Goal: Task Accomplishment & Management: Manage account settings

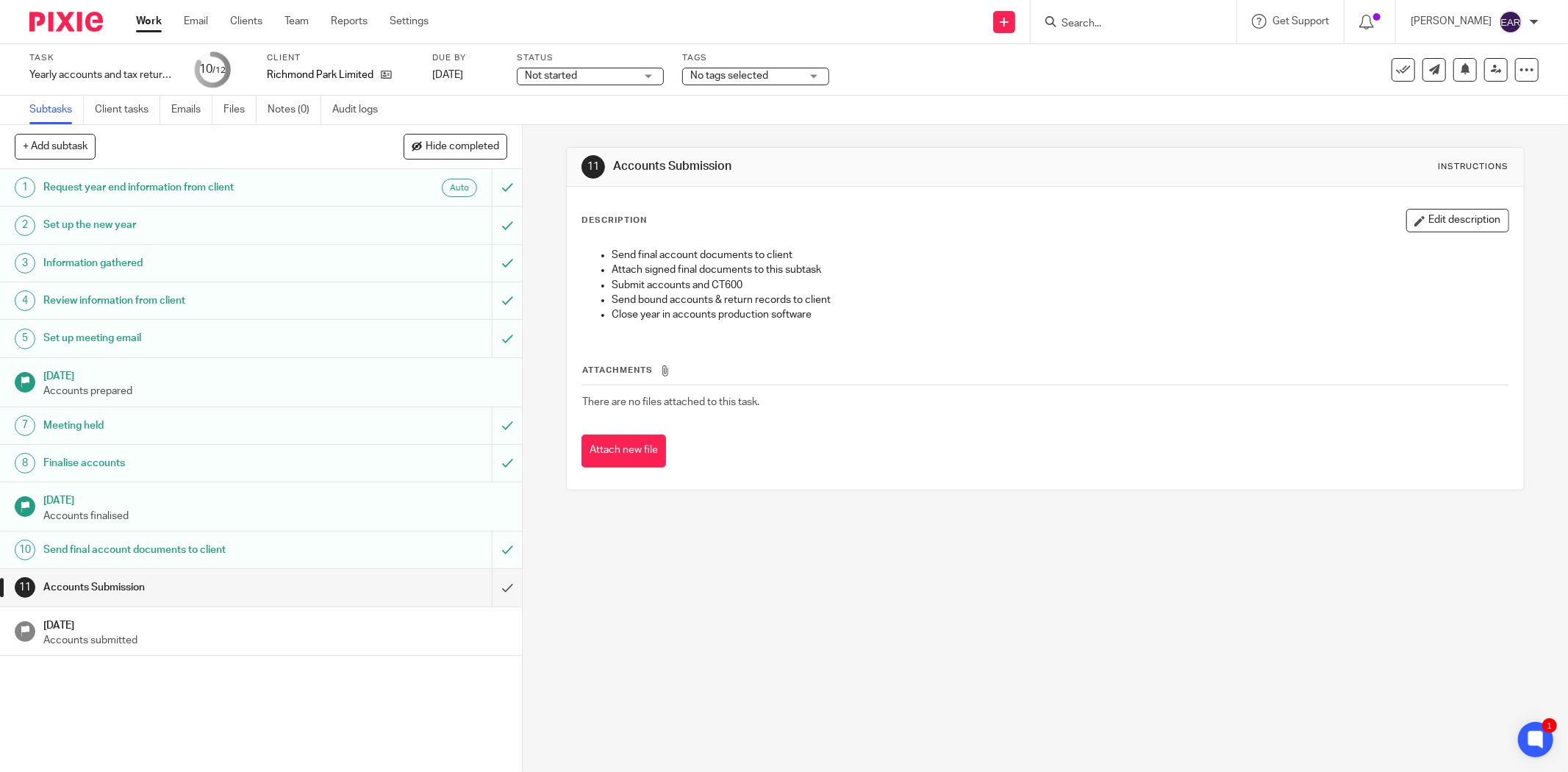
click at [1076, 28] on form at bounding box center [1138, 21] width 156 height 18
click at [1077, 22] on input "Search" at bounding box center [1126, 24] width 132 height 13
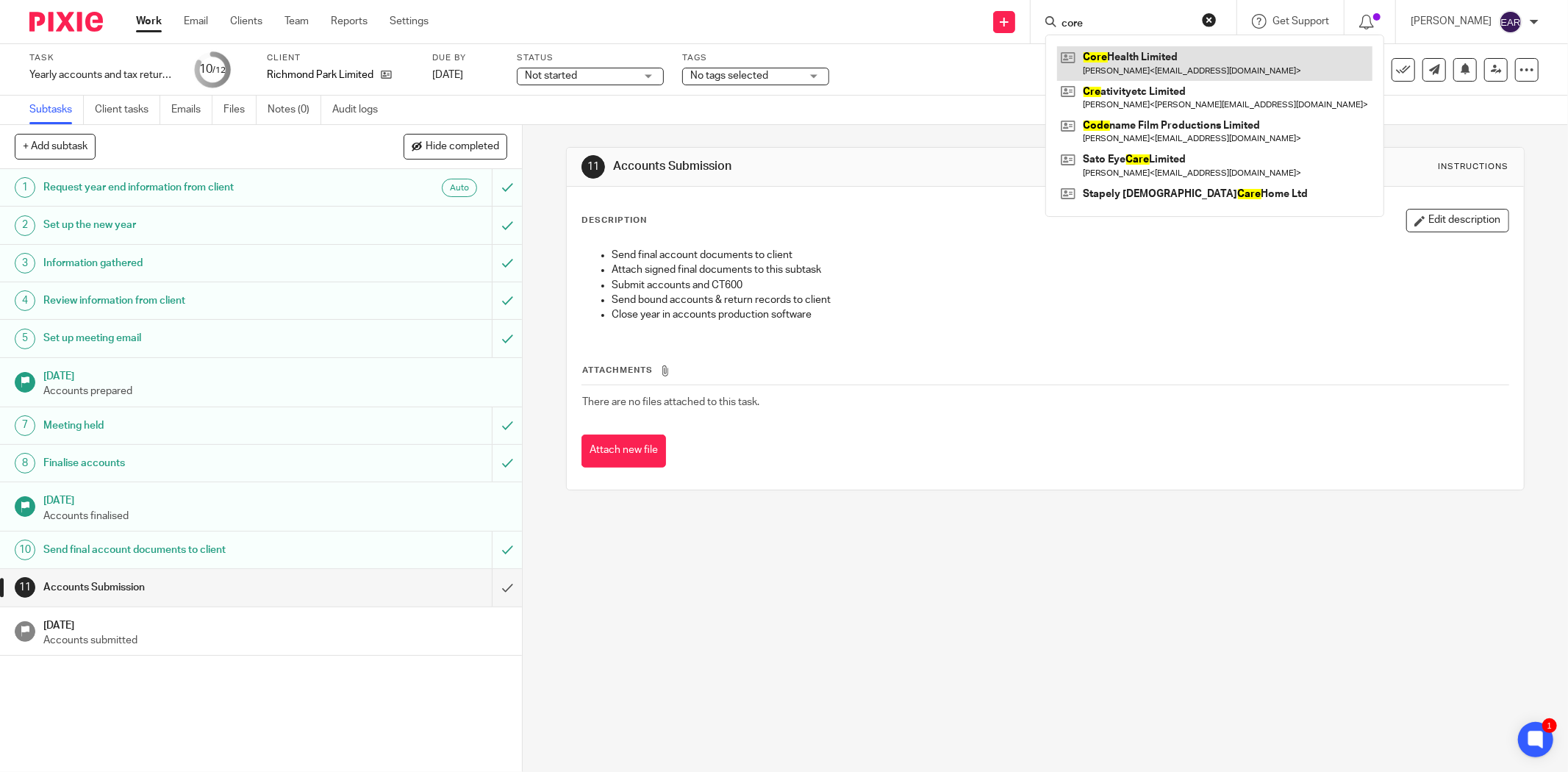
type input "core"
click at [1107, 61] on link at bounding box center [1214, 63] width 315 height 34
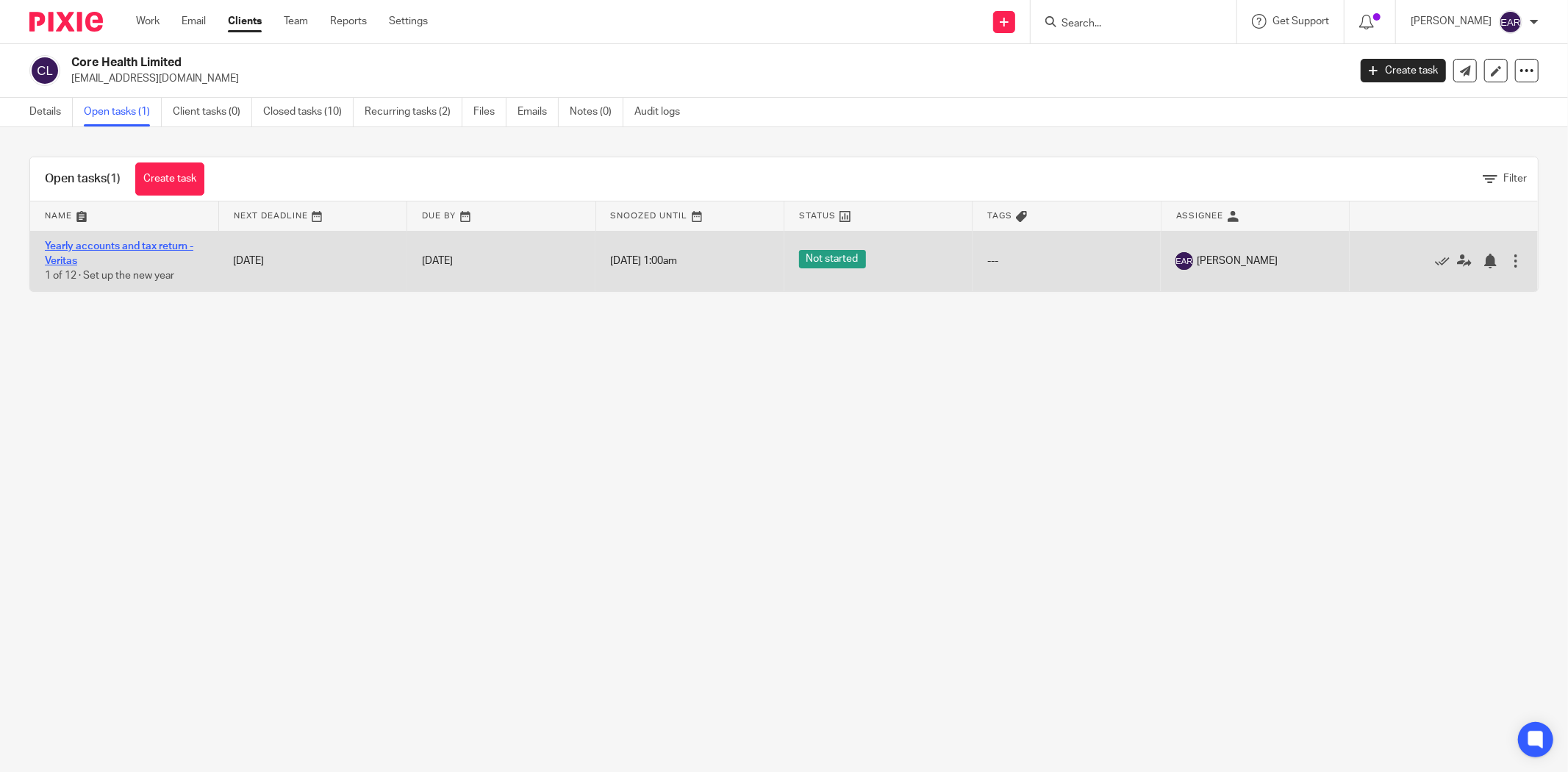
click at [125, 244] on link "Yearly accounts and tax return - Veritas" at bounding box center [120, 253] width 148 height 25
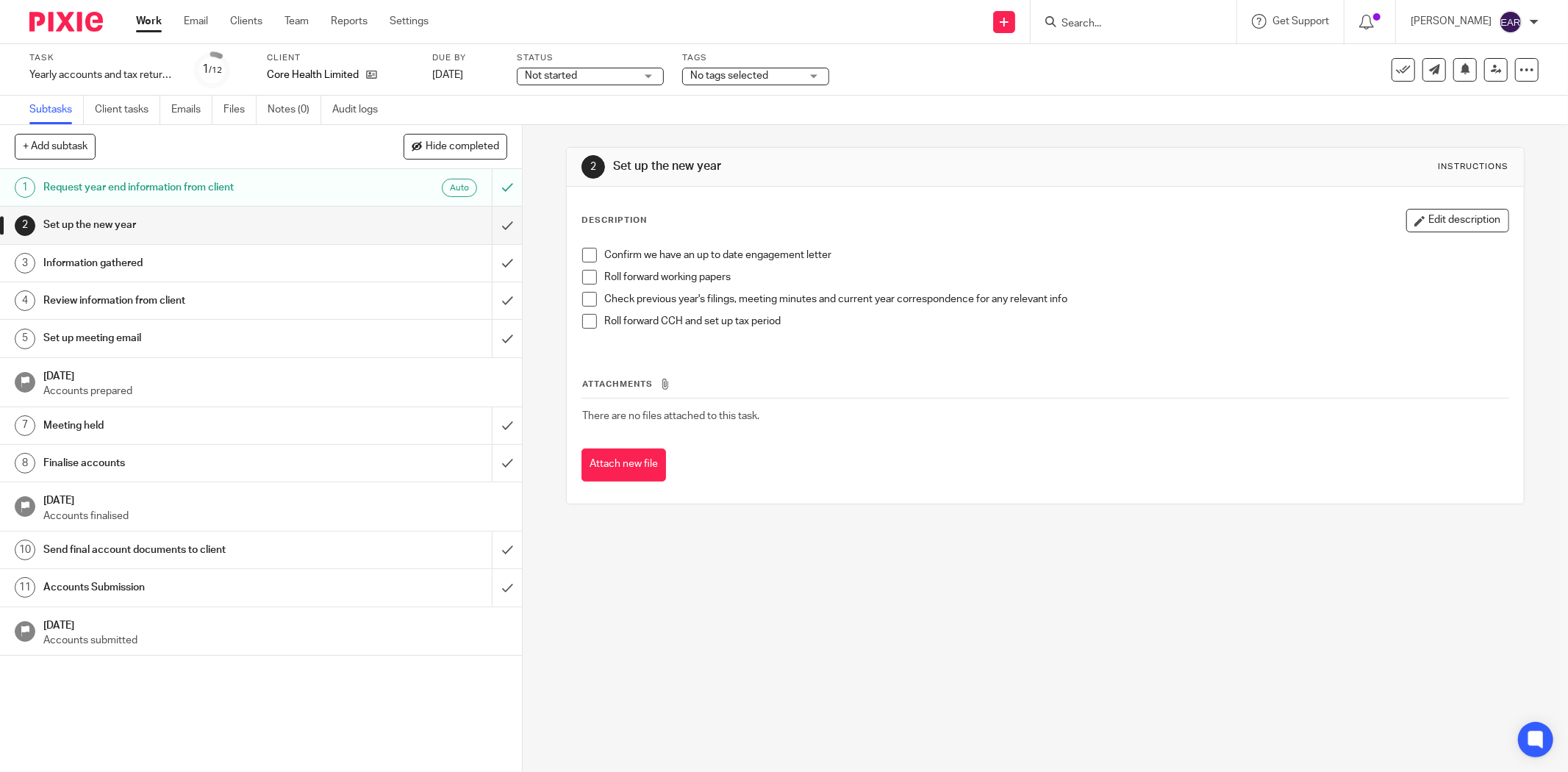
click at [593, 259] on li "Confirm we have an up to date engagement letter" at bounding box center [1045, 258] width 926 height 22
click at [587, 255] on span at bounding box center [589, 254] width 14 height 14
click at [588, 278] on span at bounding box center [589, 277] width 14 height 14
click at [587, 297] on span at bounding box center [589, 299] width 14 height 14
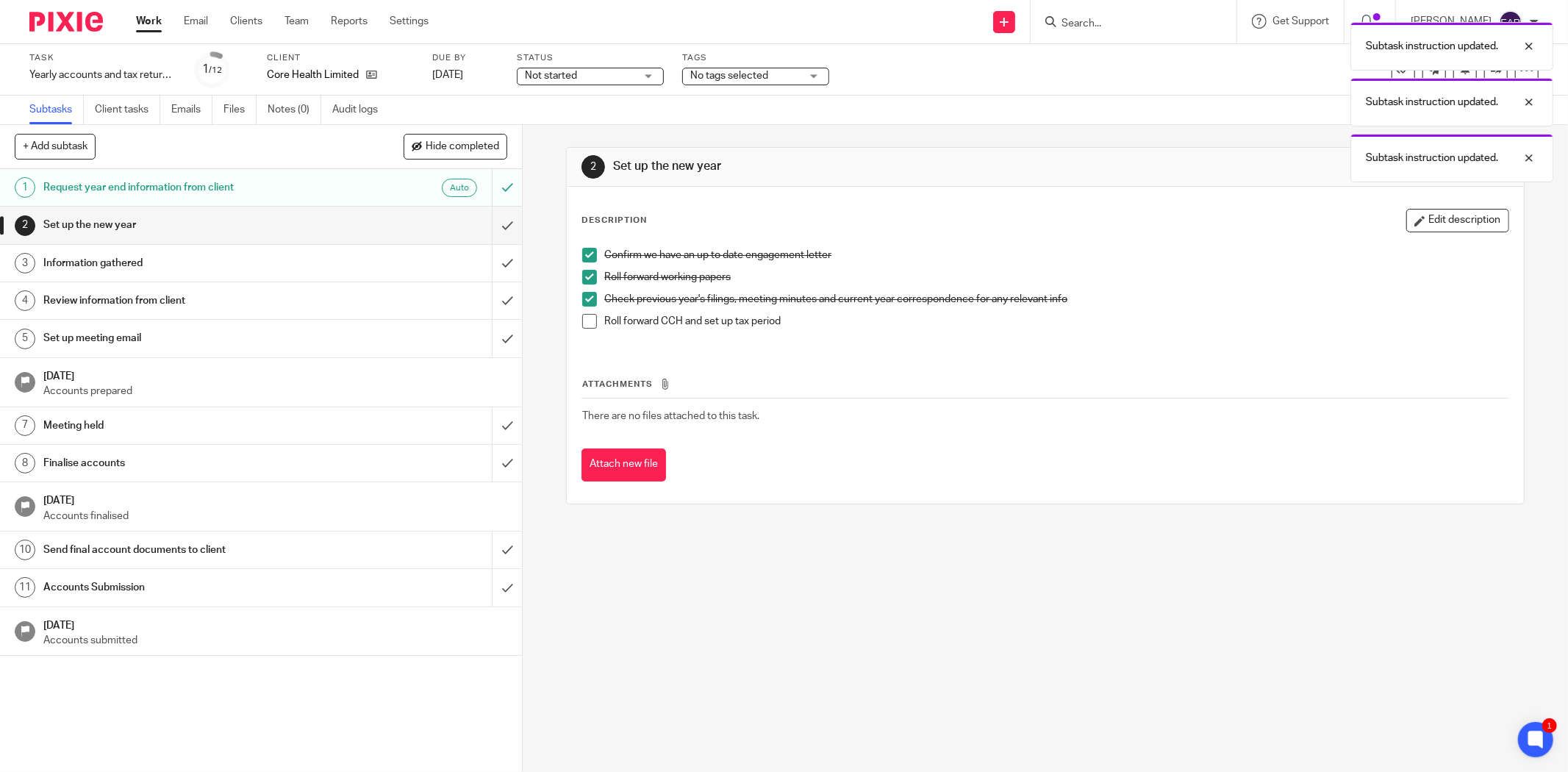
click at [584, 317] on span at bounding box center [589, 321] width 14 height 14
click at [481, 227] on input "submit" at bounding box center [260, 225] width 521 height 37
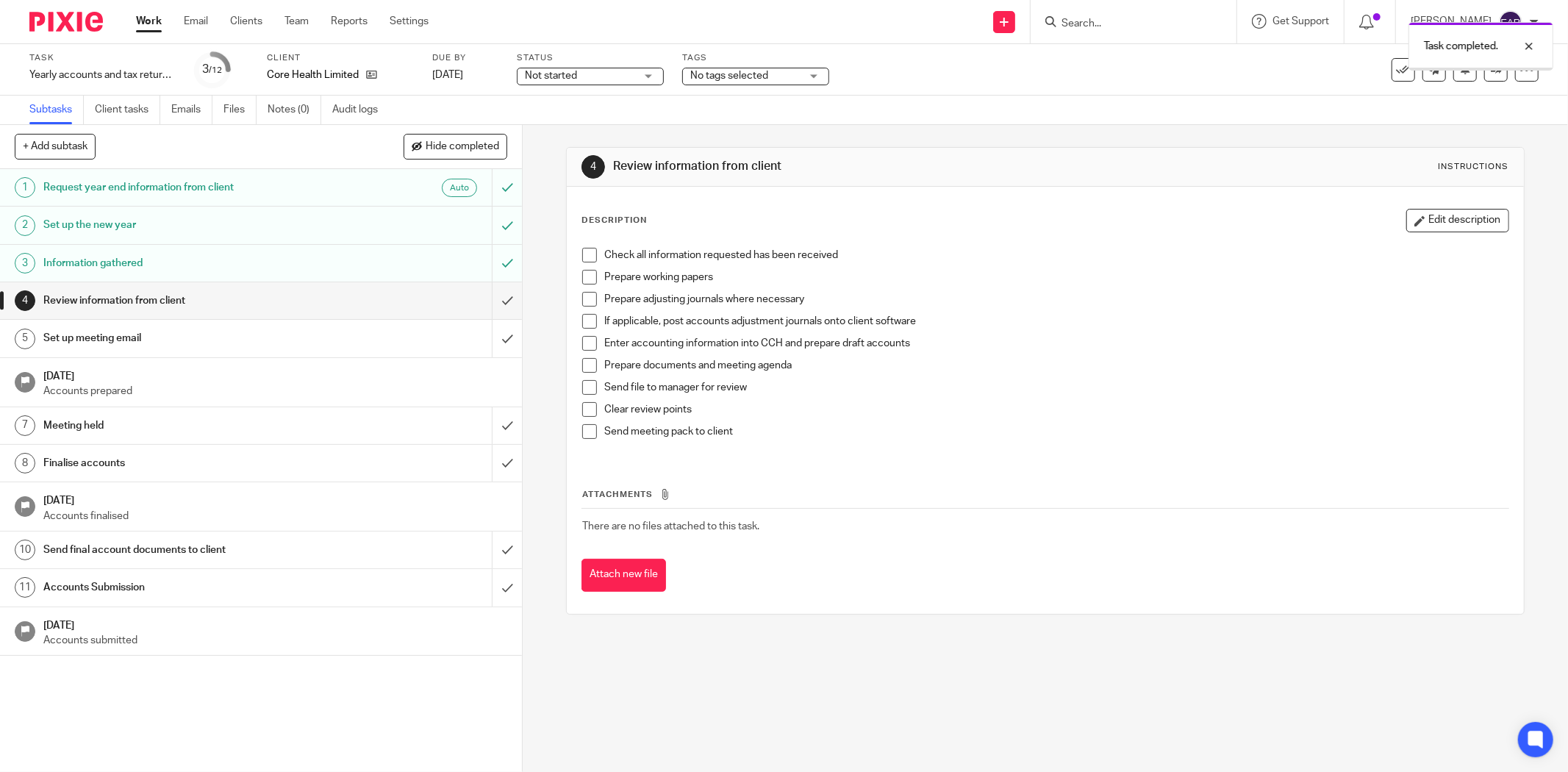
click at [582, 255] on span at bounding box center [589, 254] width 14 height 14
click at [583, 277] on span at bounding box center [589, 277] width 14 height 14
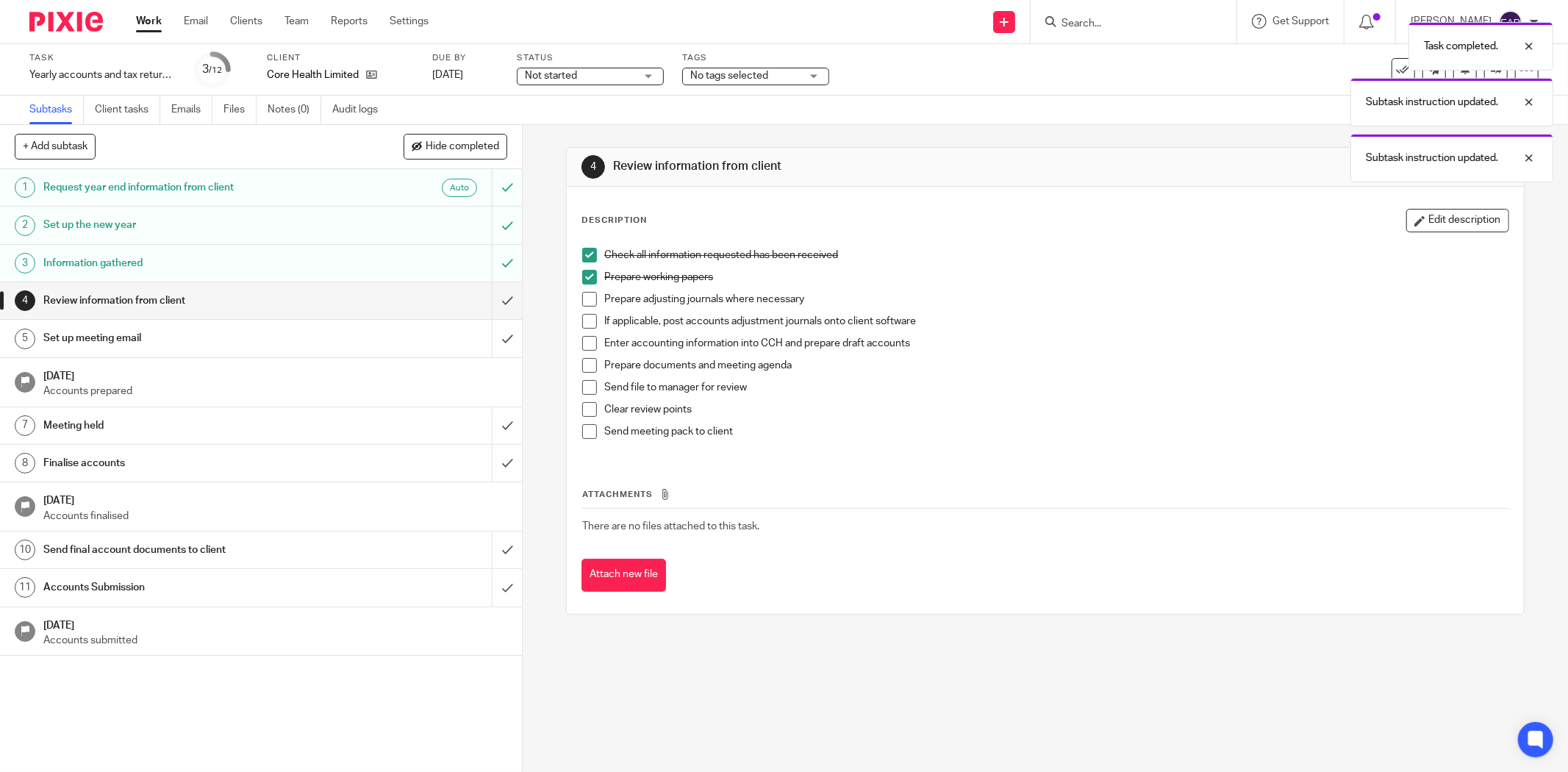
click at [582, 295] on span at bounding box center [589, 299] width 14 height 14
click at [586, 321] on span at bounding box center [589, 321] width 14 height 14
click at [587, 346] on span at bounding box center [589, 343] width 14 height 14
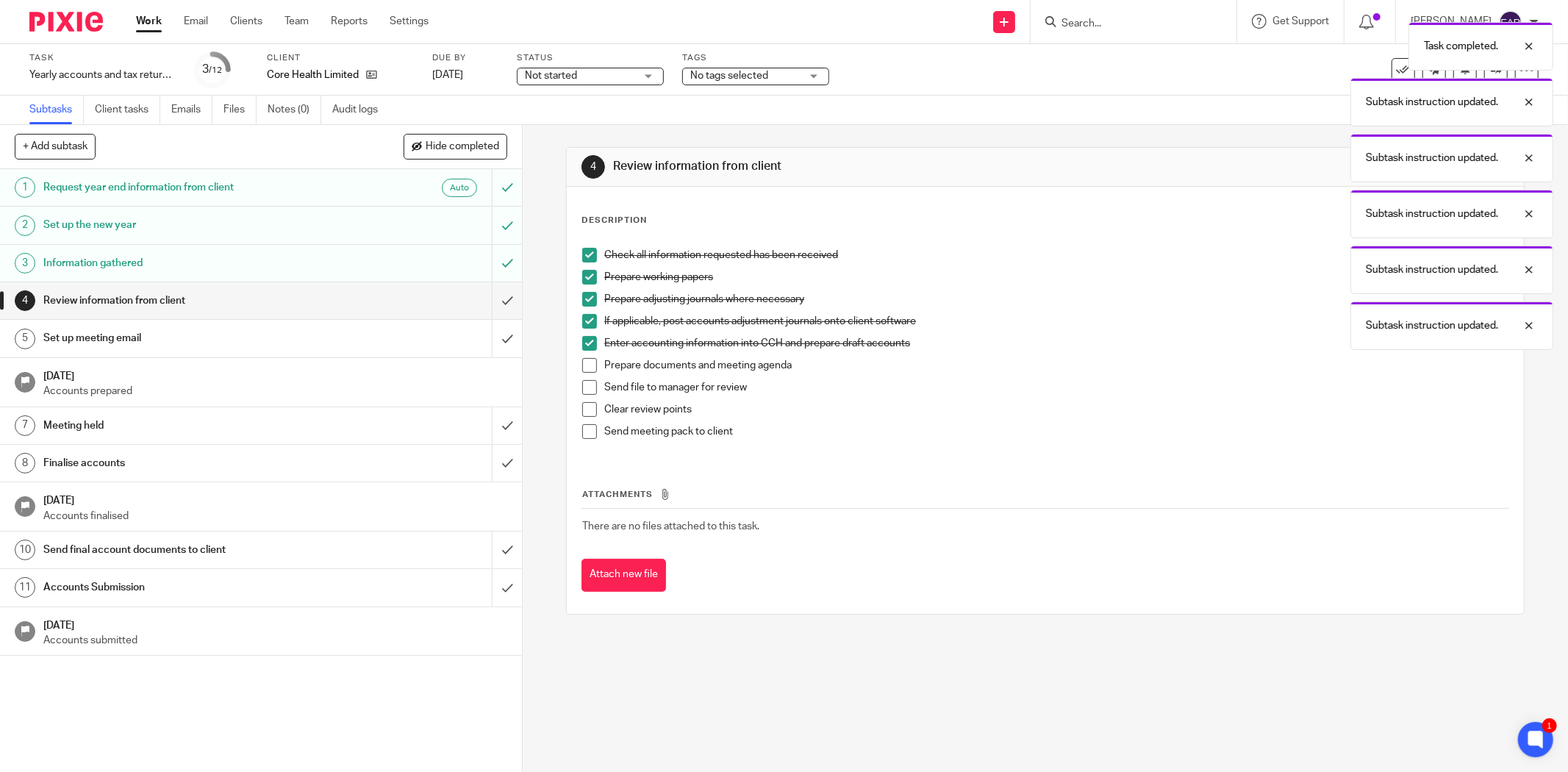
click at [585, 365] on span at bounding box center [589, 364] width 14 height 14
click at [585, 385] on span at bounding box center [589, 386] width 14 height 14
click at [583, 407] on span at bounding box center [589, 409] width 14 height 14
click at [590, 434] on span at bounding box center [589, 431] width 14 height 14
click at [493, 338] on input "submit" at bounding box center [260, 338] width 521 height 37
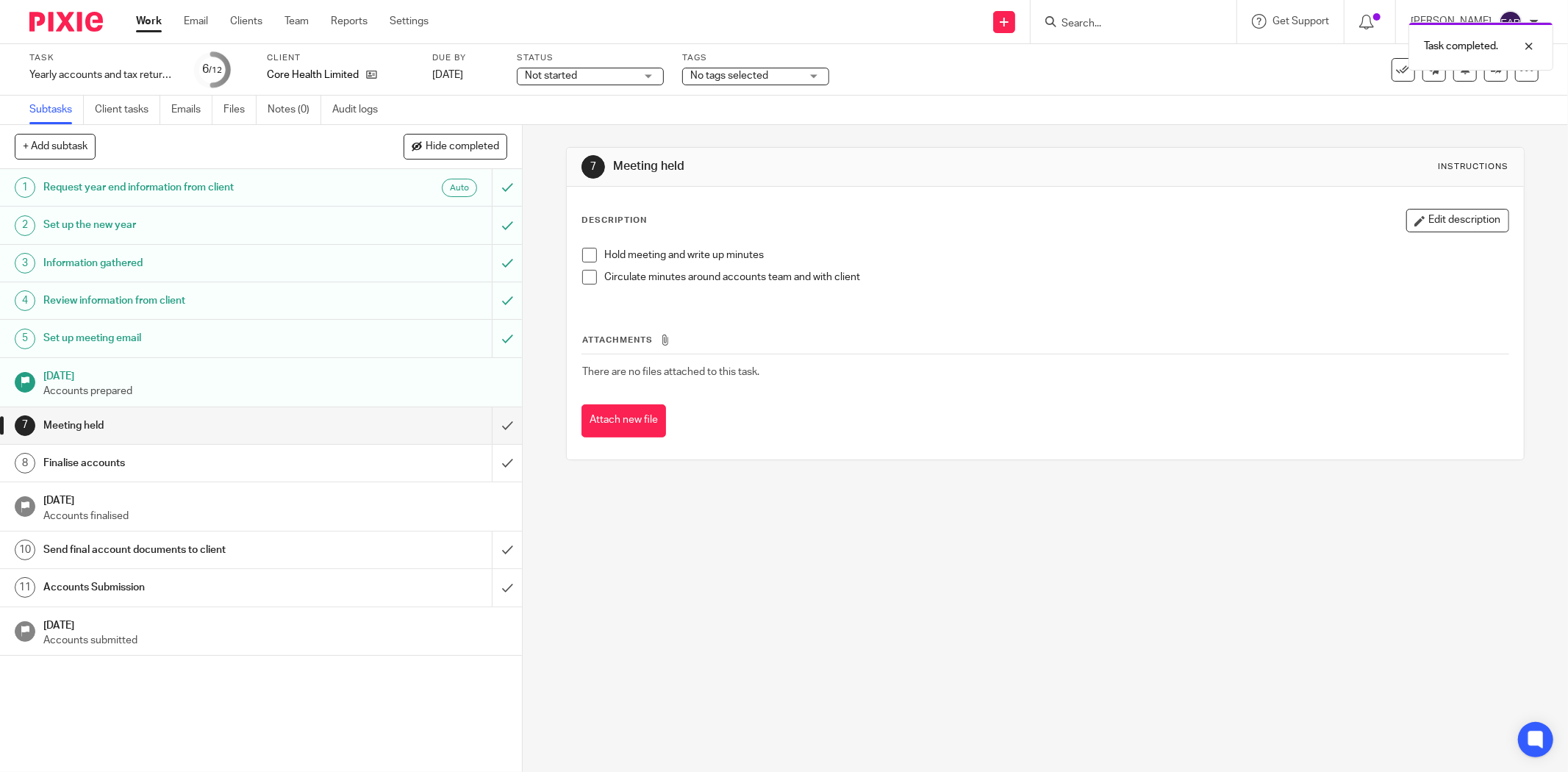
click at [583, 255] on span at bounding box center [589, 254] width 14 height 14
click at [582, 274] on span at bounding box center [589, 277] width 14 height 14
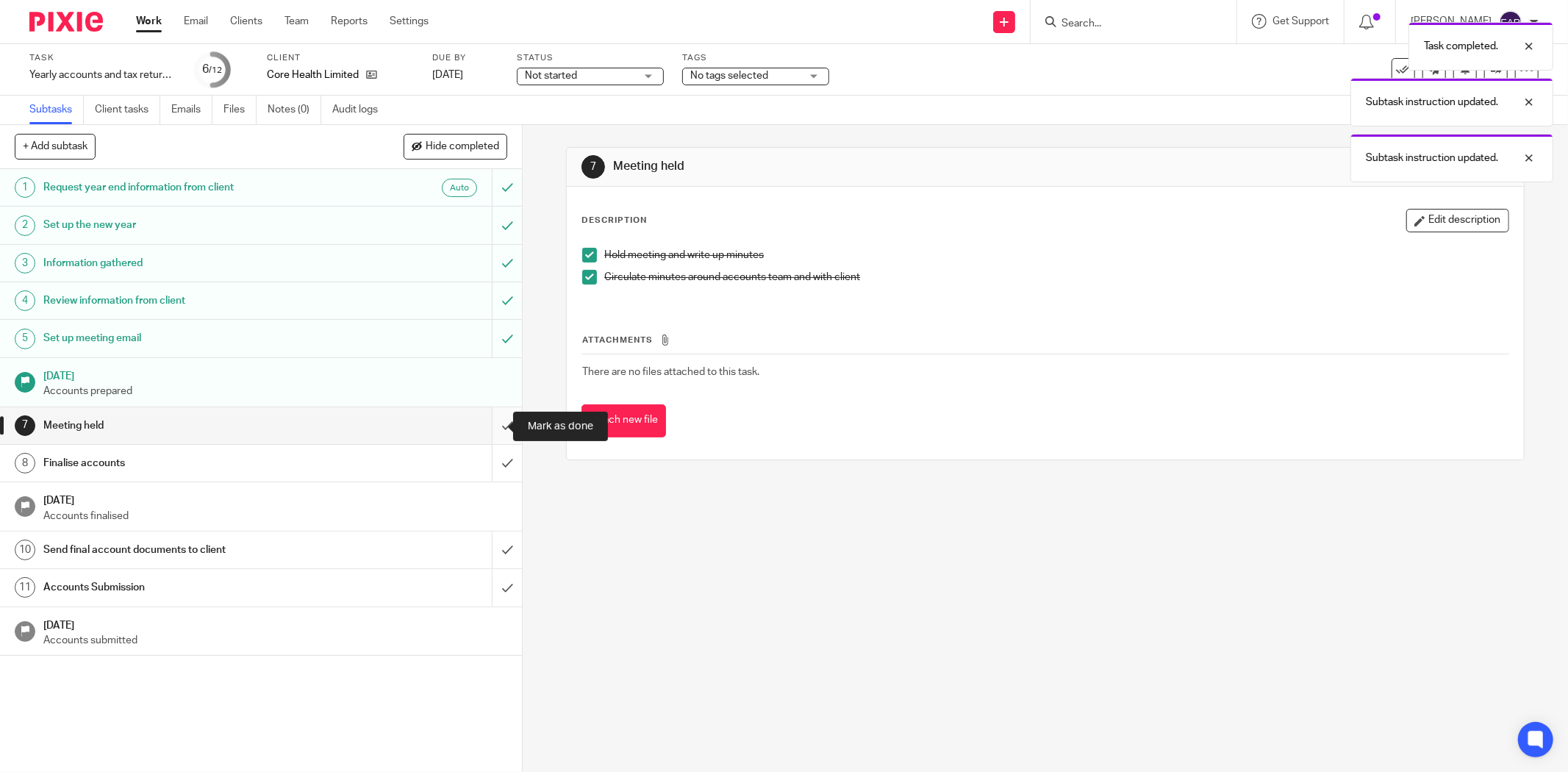
click at [492, 423] on input "submit" at bounding box center [260, 425] width 521 height 37
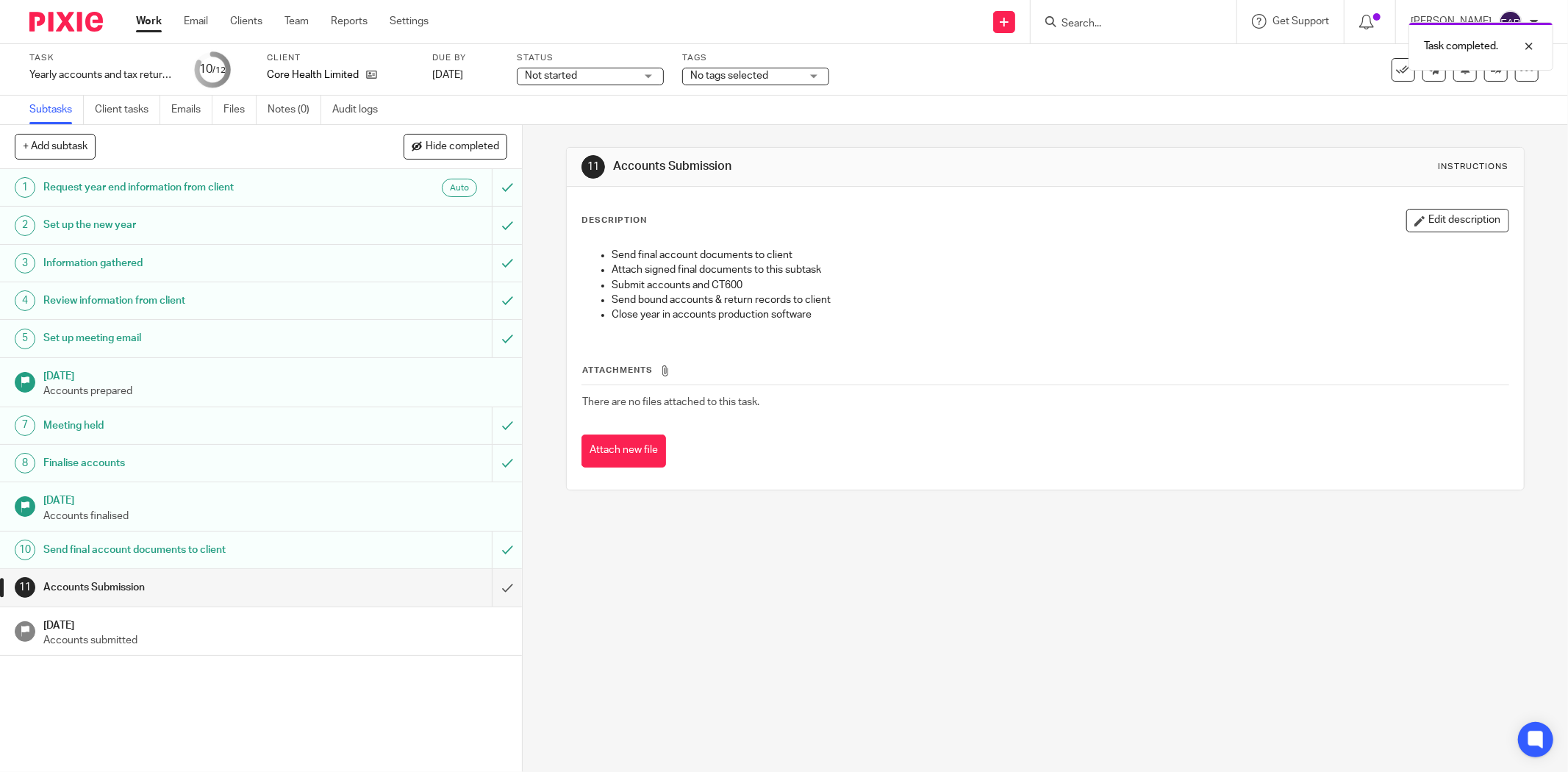
click at [1057, 18] on div "Task completed." at bounding box center [1169, 42] width 769 height 56
click at [1076, 23] on div "Task completed." at bounding box center [1169, 42] width 769 height 56
click at [1076, 20] on div "Task completed." at bounding box center [1169, 42] width 769 height 56
click at [1095, 24] on input "Search" at bounding box center [1126, 24] width 132 height 13
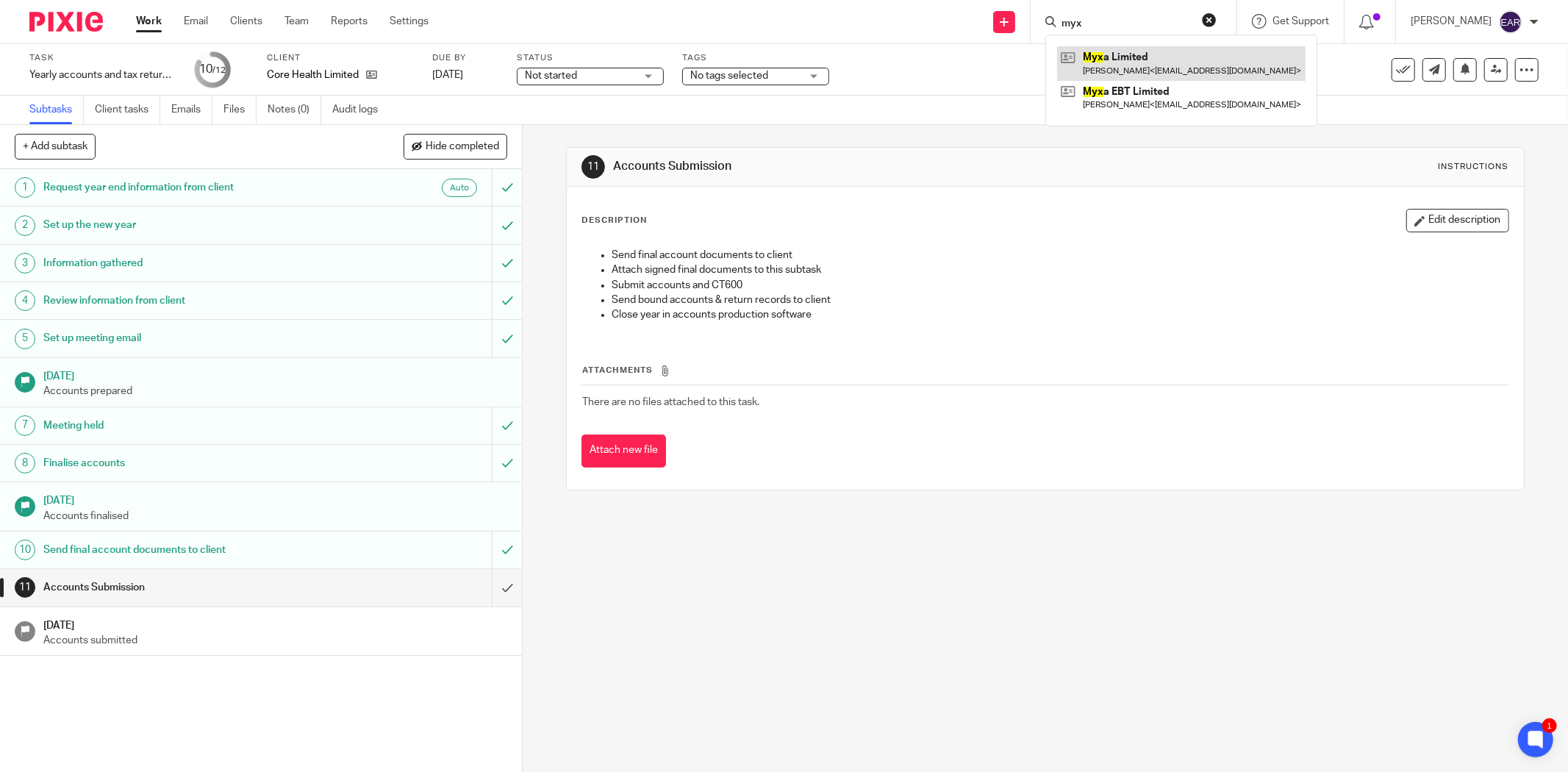
type input "myx"
click at [1100, 64] on link at bounding box center [1182, 63] width 249 height 34
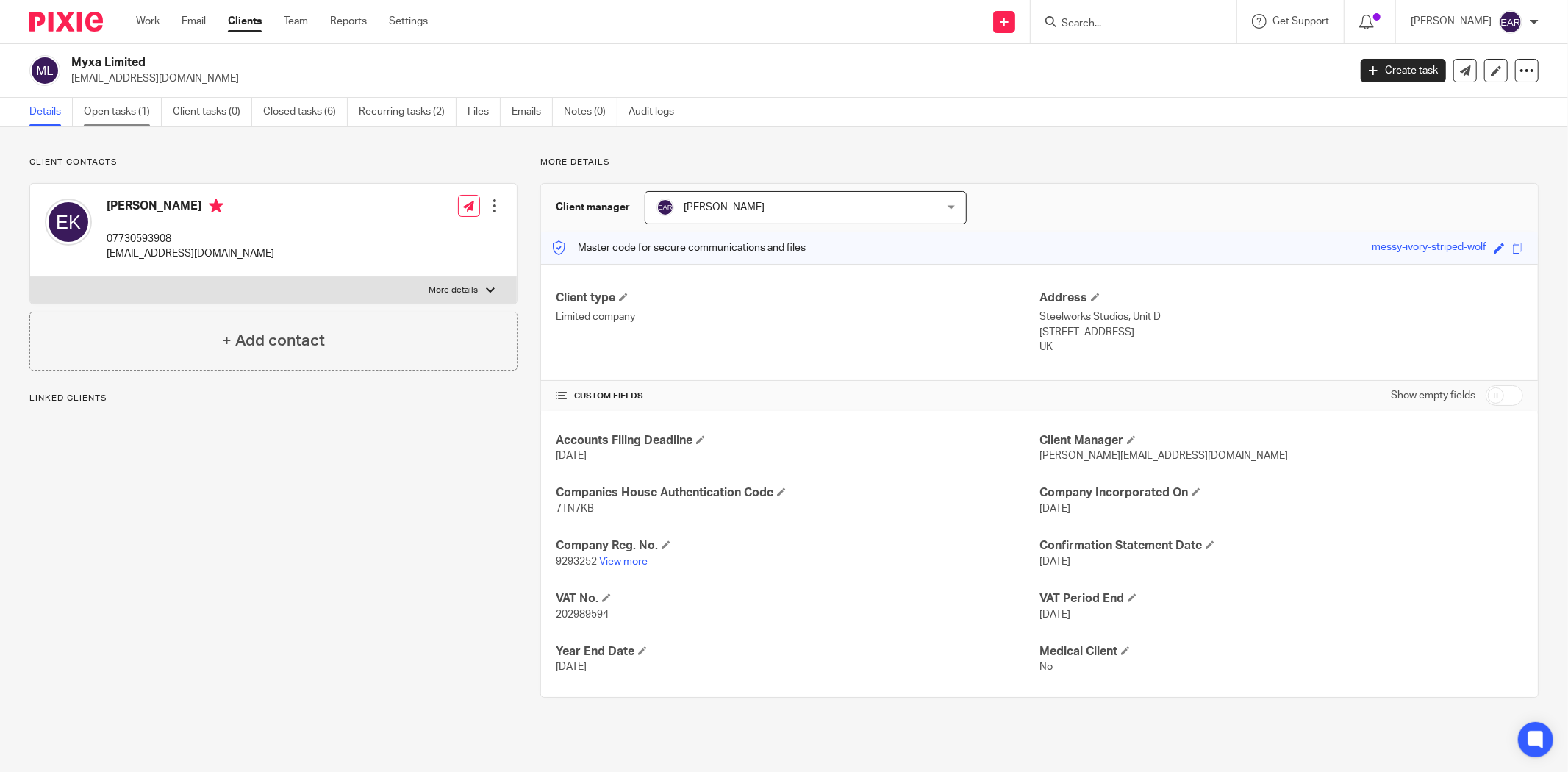
click at [128, 108] on link "Open tasks (1)" at bounding box center [122, 112] width 78 height 29
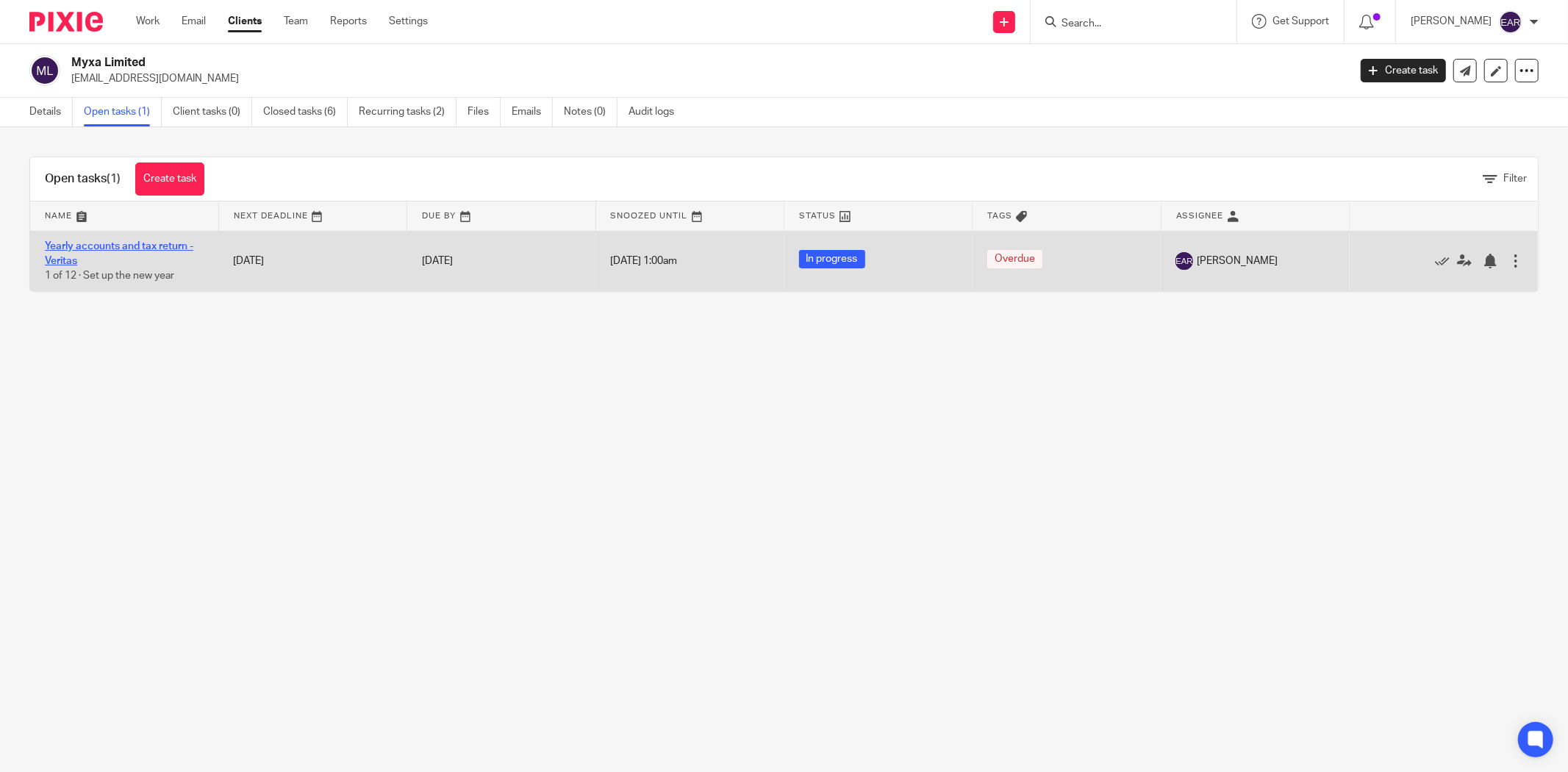
click at [65, 243] on link "Yearly accounts and tax return - Veritas" at bounding box center [120, 253] width 148 height 25
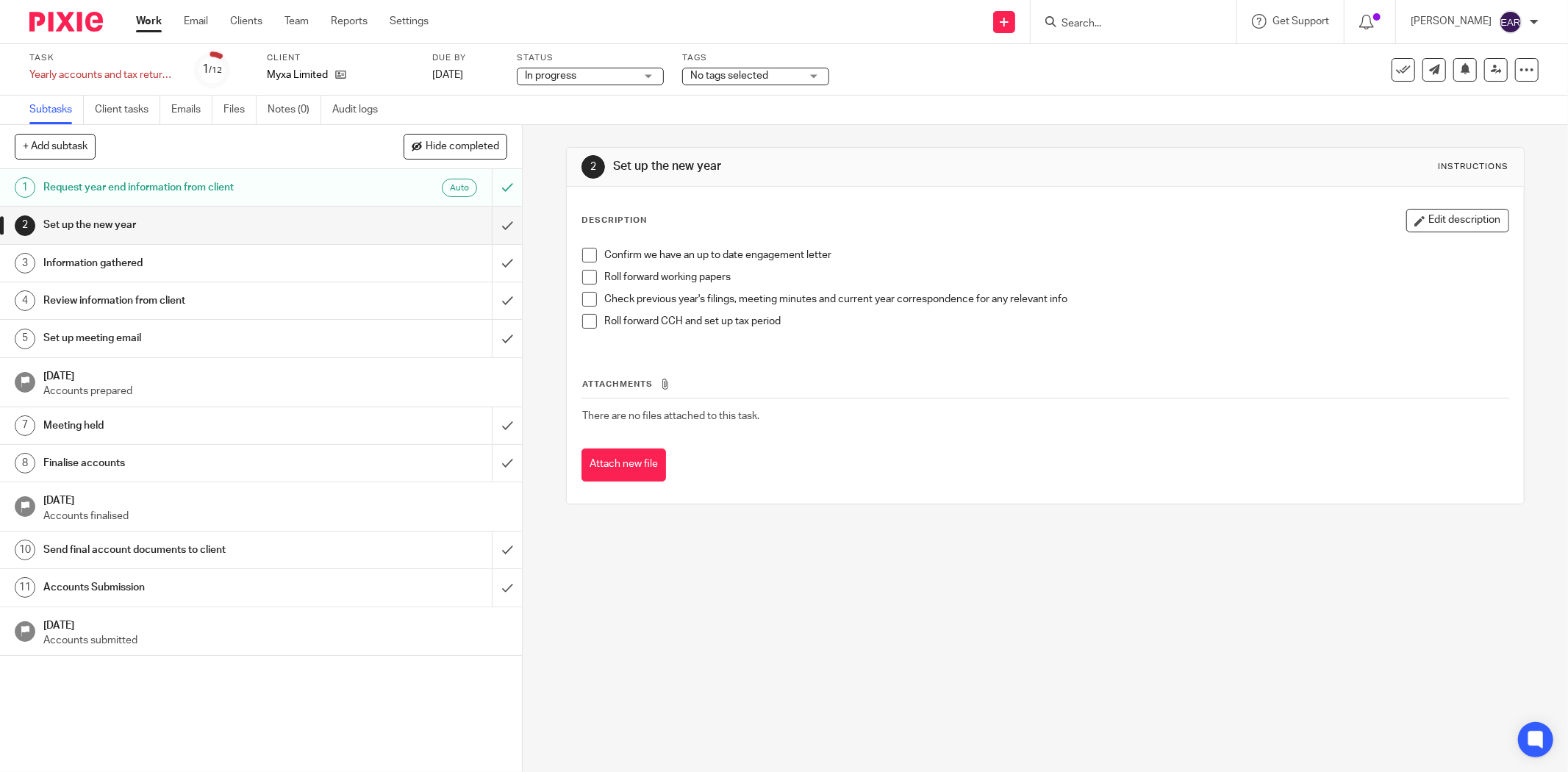
click at [582, 255] on span at bounding box center [589, 254] width 14 height 14
click at [584, 277] on span at bounding box center [589, 277] width 14 height 14
click at [582, 299] on span at bounding box center [589, 299] width 14 height 14
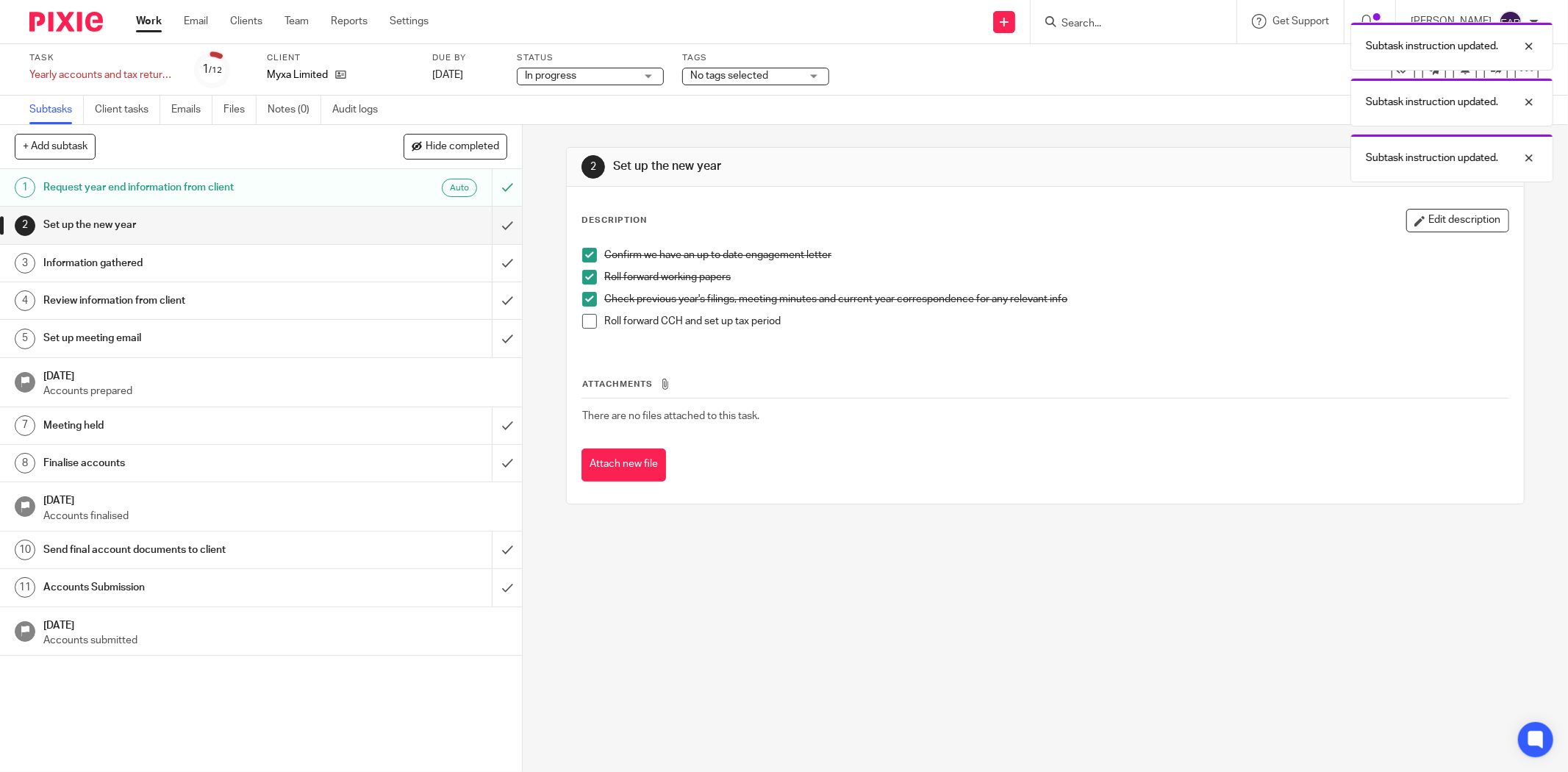
drag, startPoint x: 584, startPoint y: 327, endPoint x: 574, endPoint y: 311, distance: 18.9
click at [584, 327] on span at bounding box center [589, 321] width 14 height 14
click at [488, 222] on input "submit" at bounding box center [260, 225] width 521 height 37
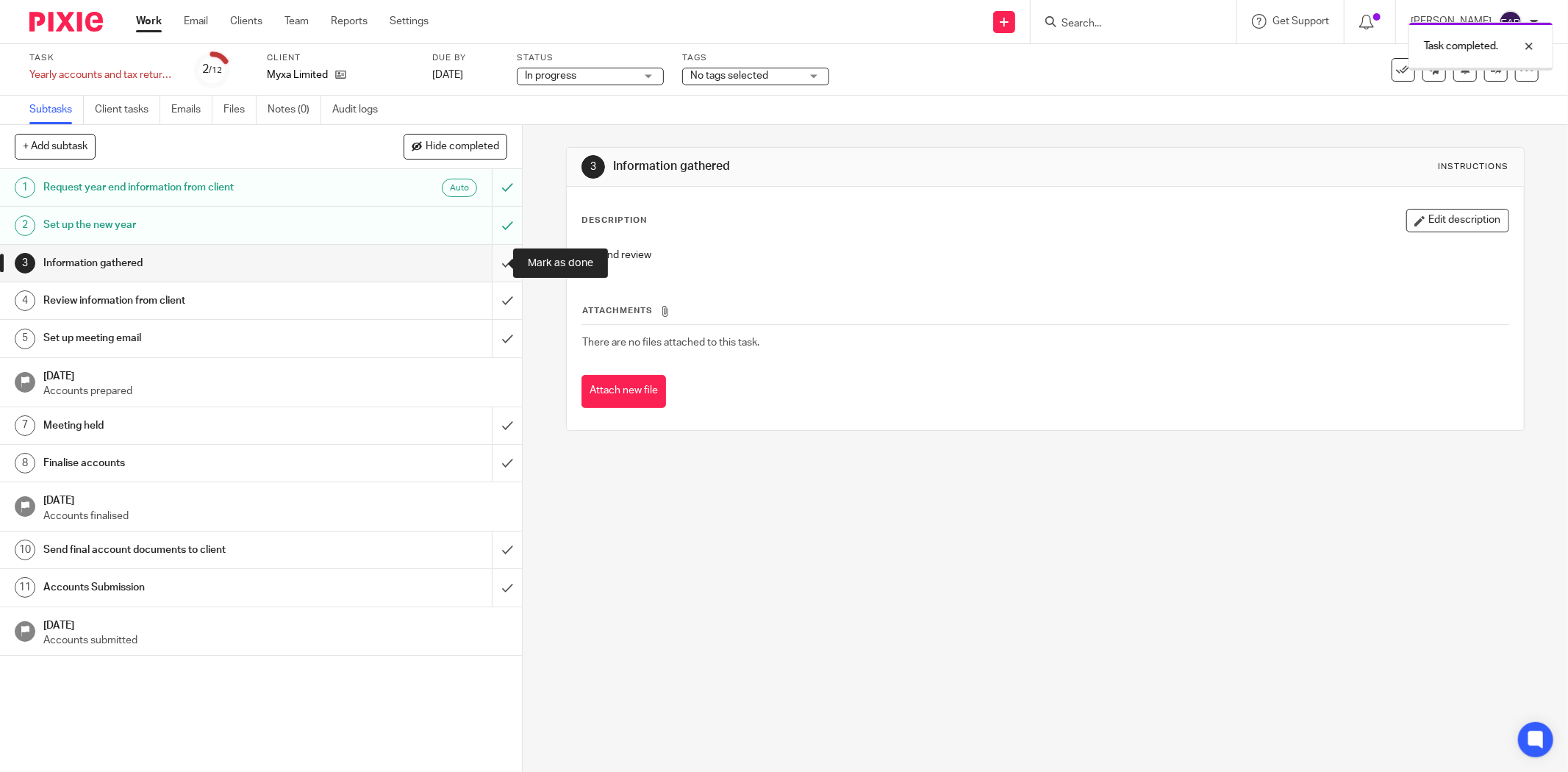
click at [494, 262] on input "submit" at bounding box center [260, 263] width 521 height 37
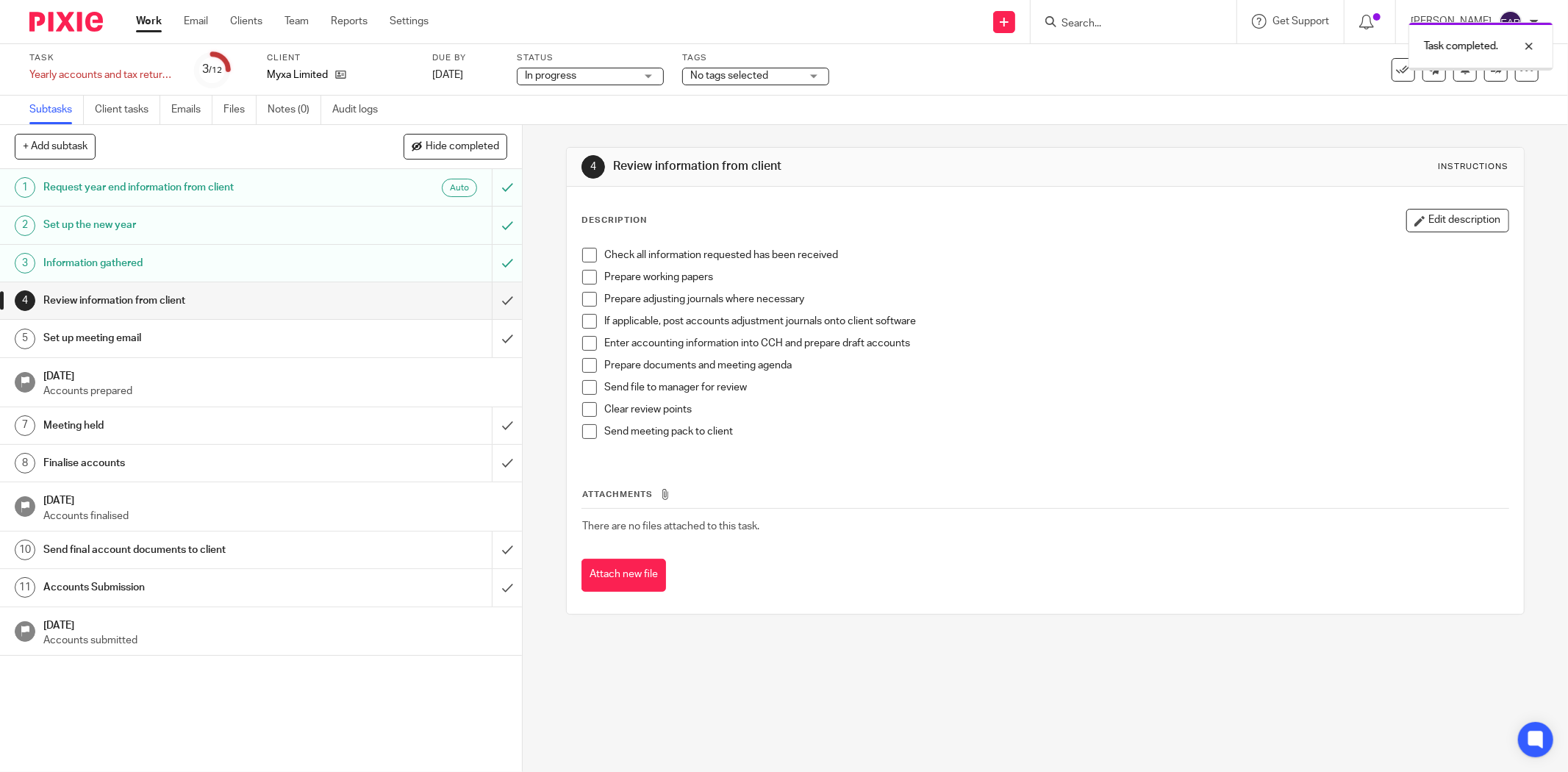
click at [584, 253] on span at bounding box center [589, 254] width 14 height 14
click at [582, 278] on span at bounding box center [589, 277] width 14 height 14
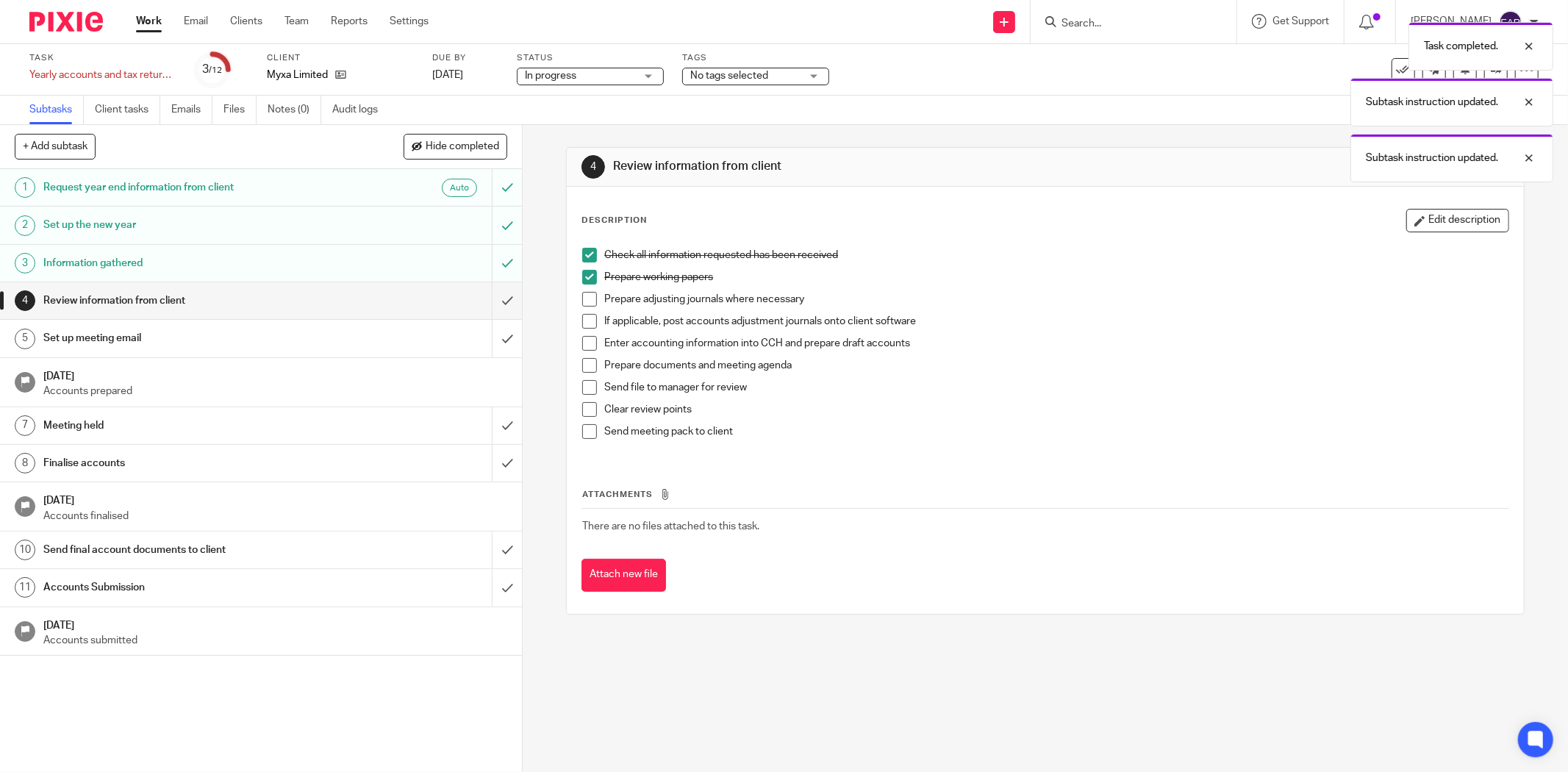
click at [582, 299] on span at bounding box center [589, 299] width 14 height 14
click at [582, 321] on span at bounding box center [589, 321] width 14 height 14
click at [586, 341] on span at bounding box center [589, 343] width 14 height 14
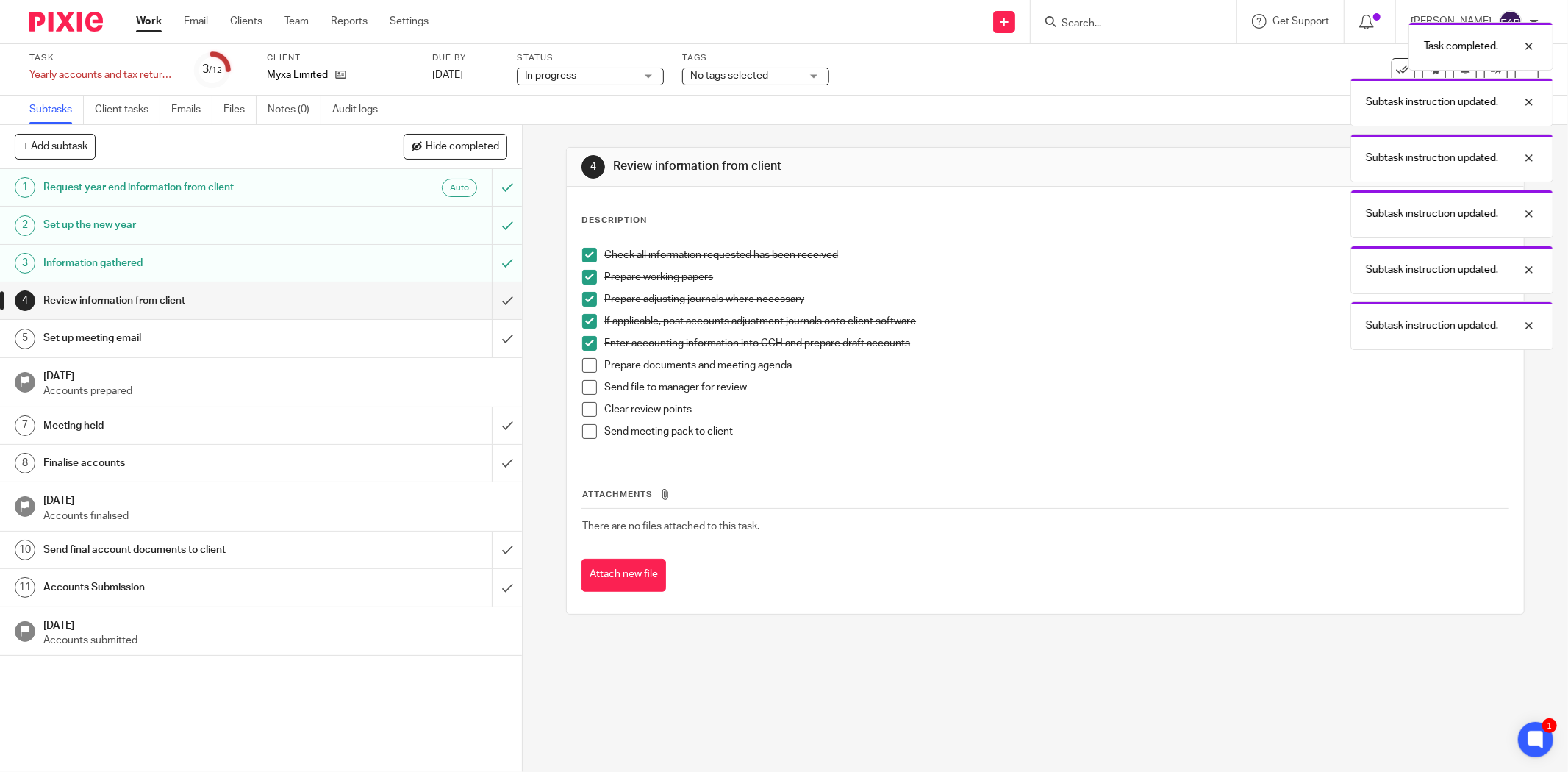
click at [587, 363] on span at bounding box center [589, 364] width 14 height 14
click at [589, 386] on span at bounding box center [589, 386] width 14 height 14
click at [590, 409] on span at bounding box center [589, 409] width 14 height 14
click at [586, 435] on span at bounding box center [589, 431] width 14 height 14
click at [489, 302] on input "submit" at bounding box center [260, 301] width 521 height 37
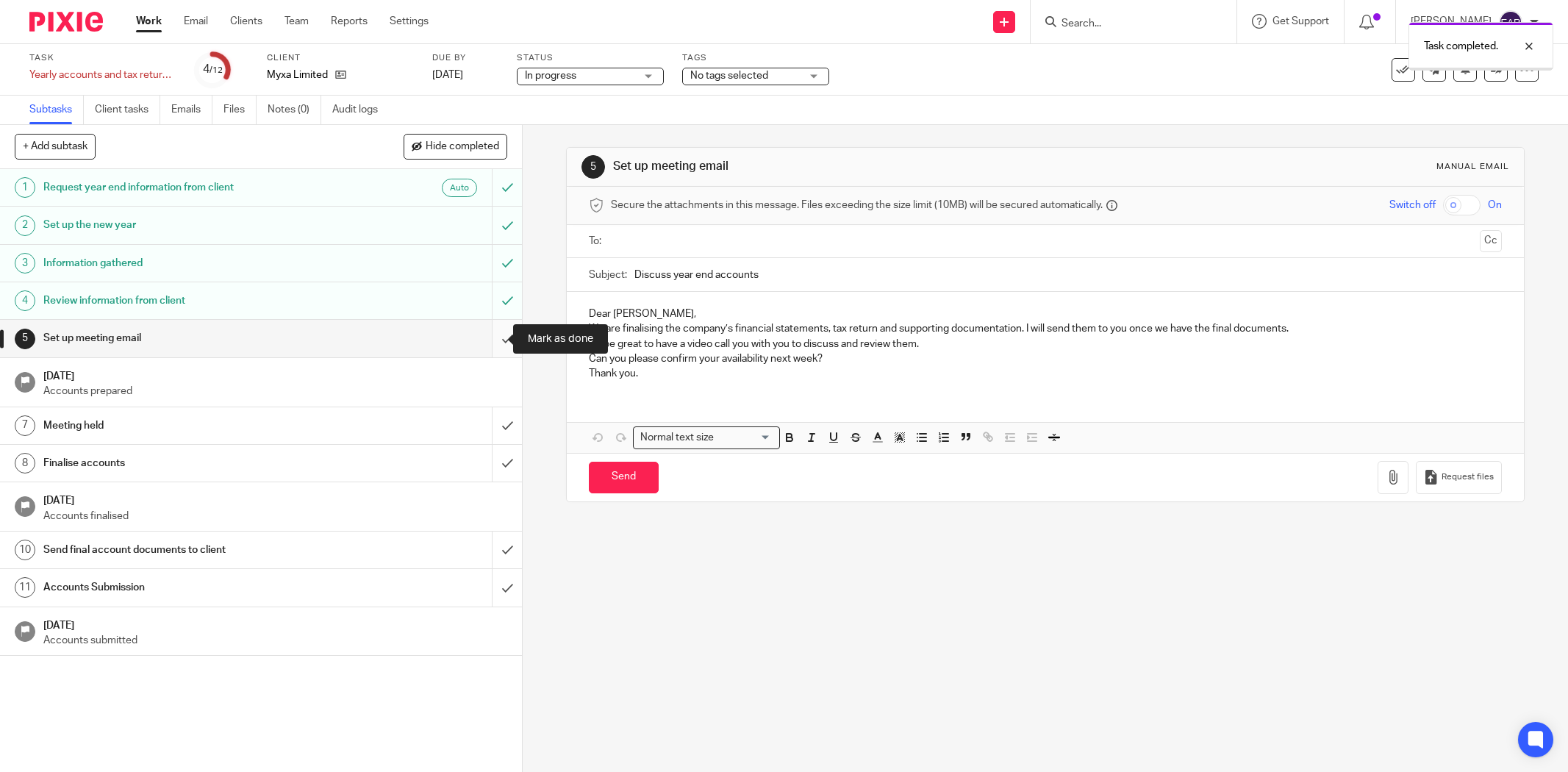
click at [495, 348] on input "submit" at bounding box center [260, 338] width 521 height 37
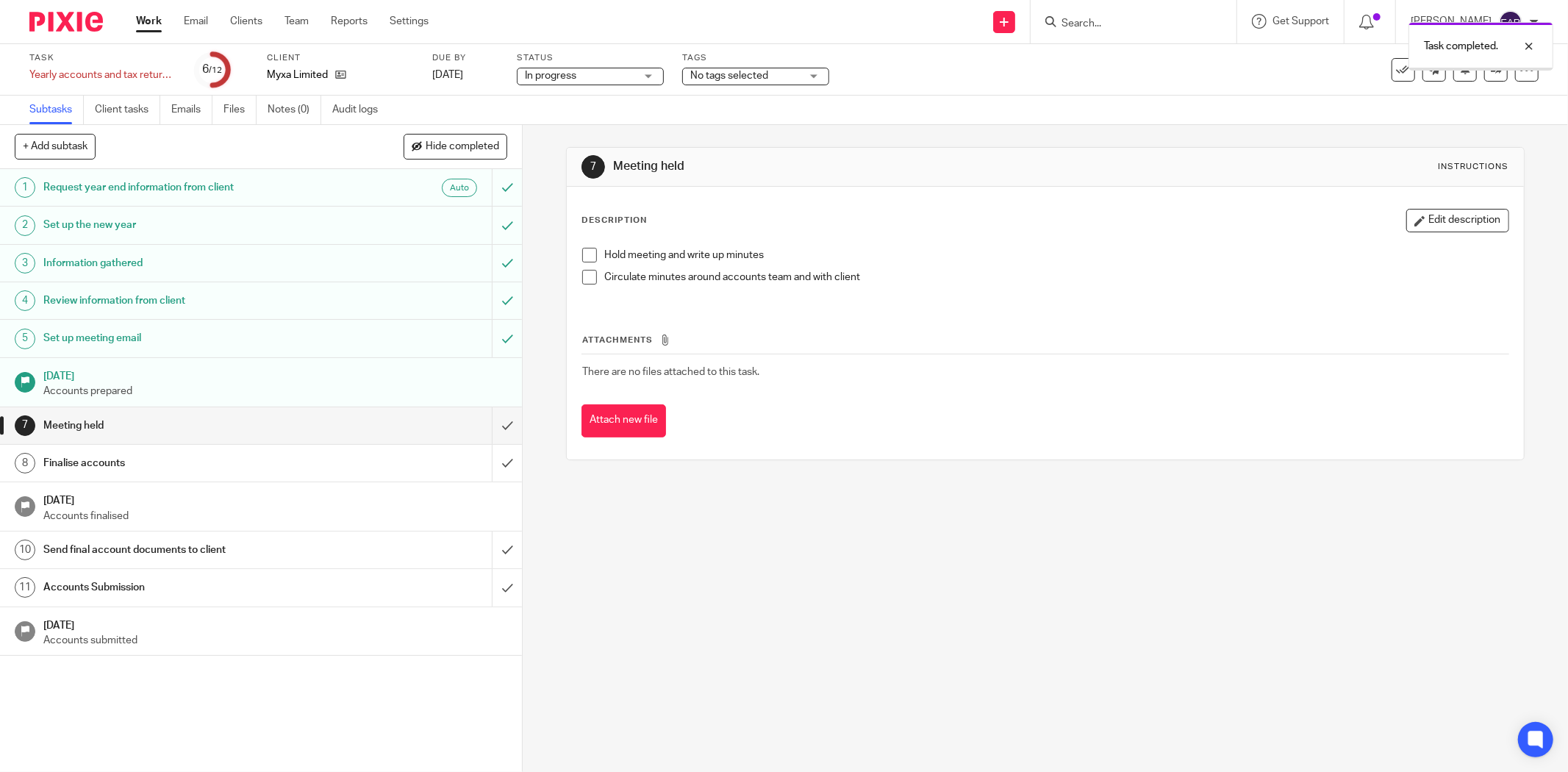
click at [582, 248] on span at bounding box center [589, 254] width 14 height 14
click at [584, 278] on span at bounding box center [589, 277] width 14 height 14
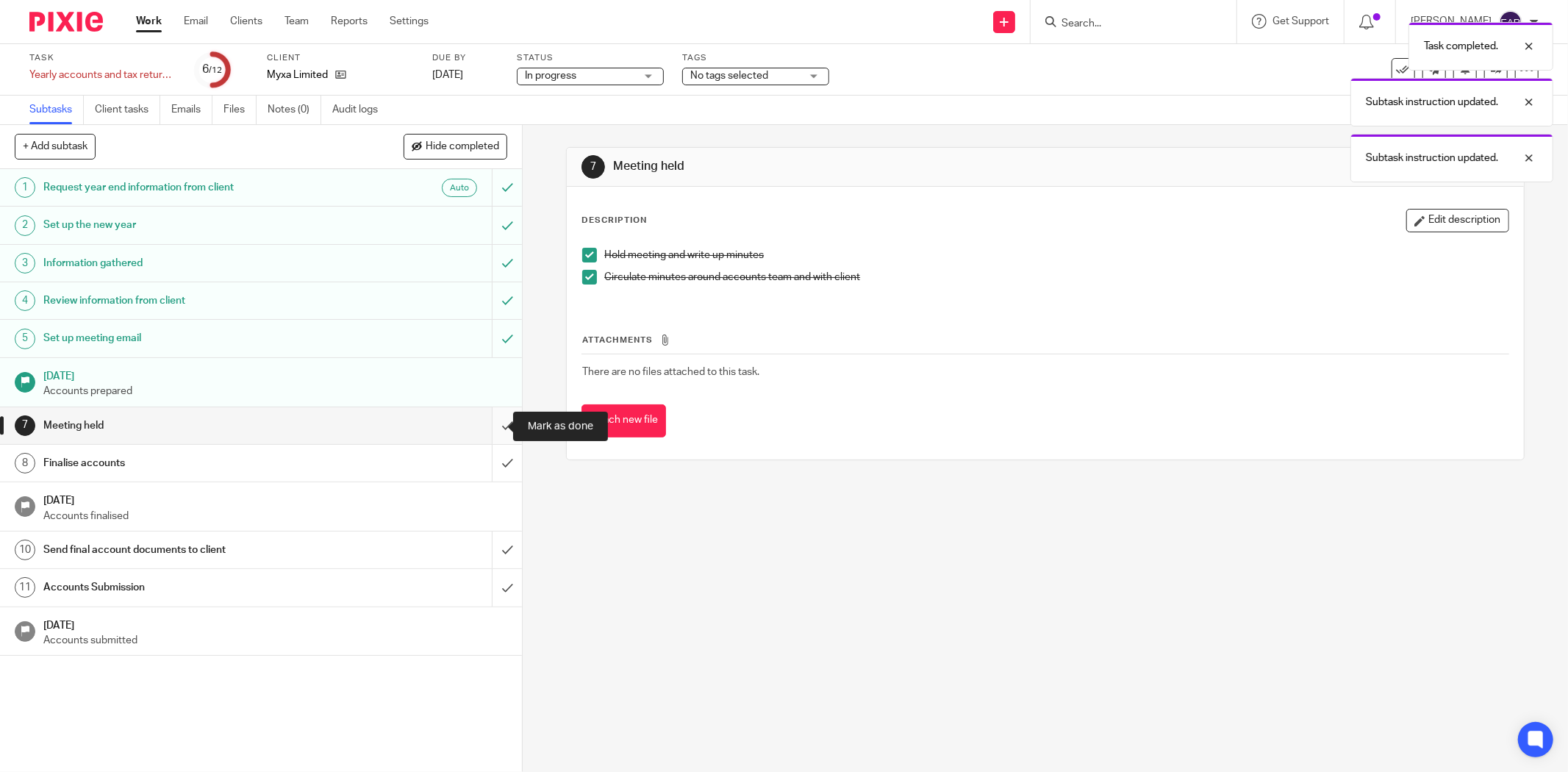
click at [486, 430] on input "submit" at bounding box center [260, 425] width 521 height 37
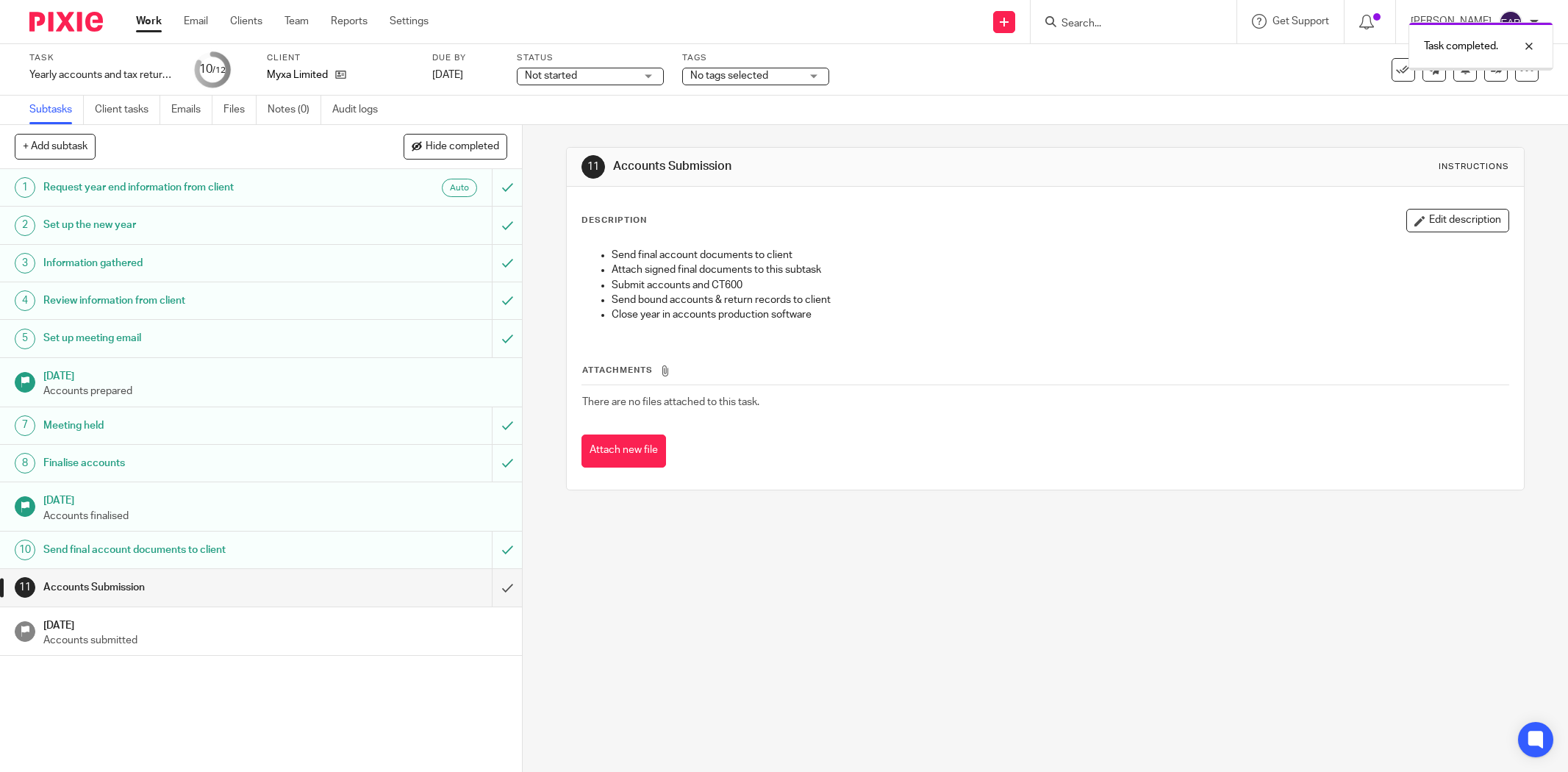
click at [1084, 25] on div "Task completed." at bounding box center [1169, 42] width 769 height 56
click at [1059, 24] on div "Task completed." at bounding box center [1169, 42] width 769 height 56
click at [1048, 24] on div "Task completed." at bounding box center [1169, 42] width 769 height 56
click at [1067, 20] on div "Task completed." at bounding box center [1169, 42] width 769 height 56
click at [1076, 17] on input "Search" at bounding box center [1126, 24] width 132 height 13
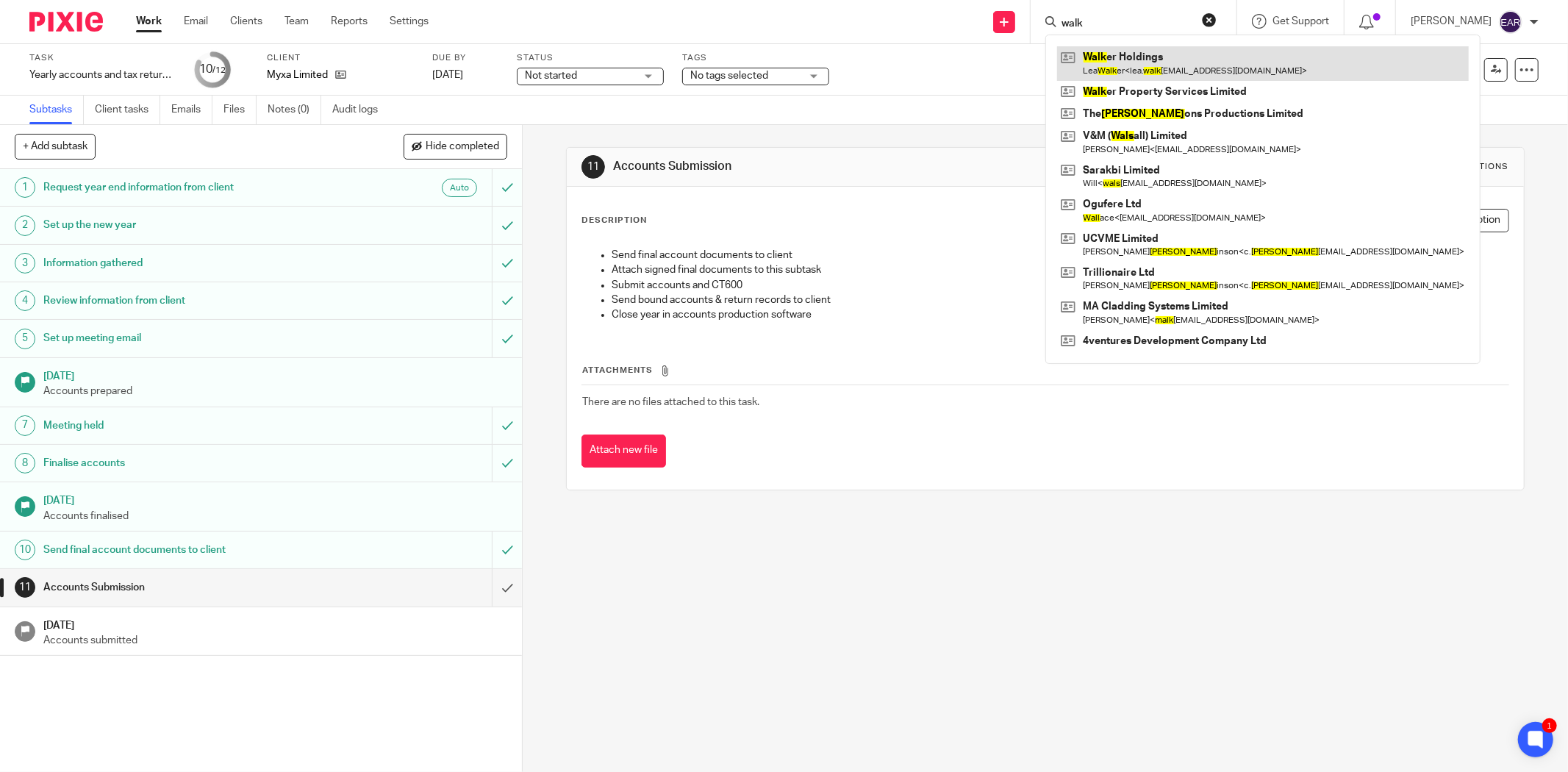
type input "walk"
click at [1118, 54] on link at bounding box center [1262, 63] width 412 height 34
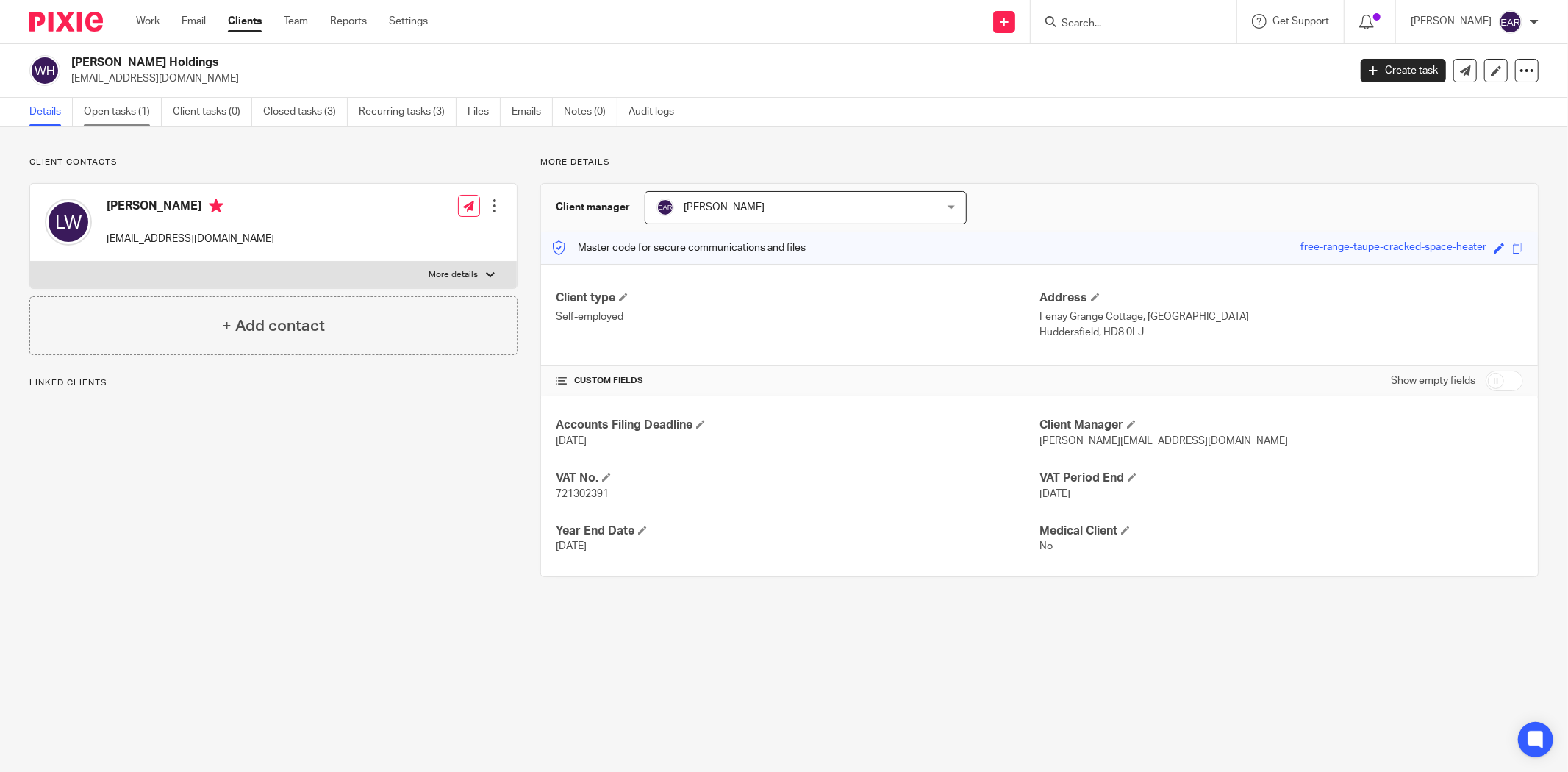
click at [127, 115] on link "Open tasks (1)" at bounding box center [122, 112] width 78 height 29
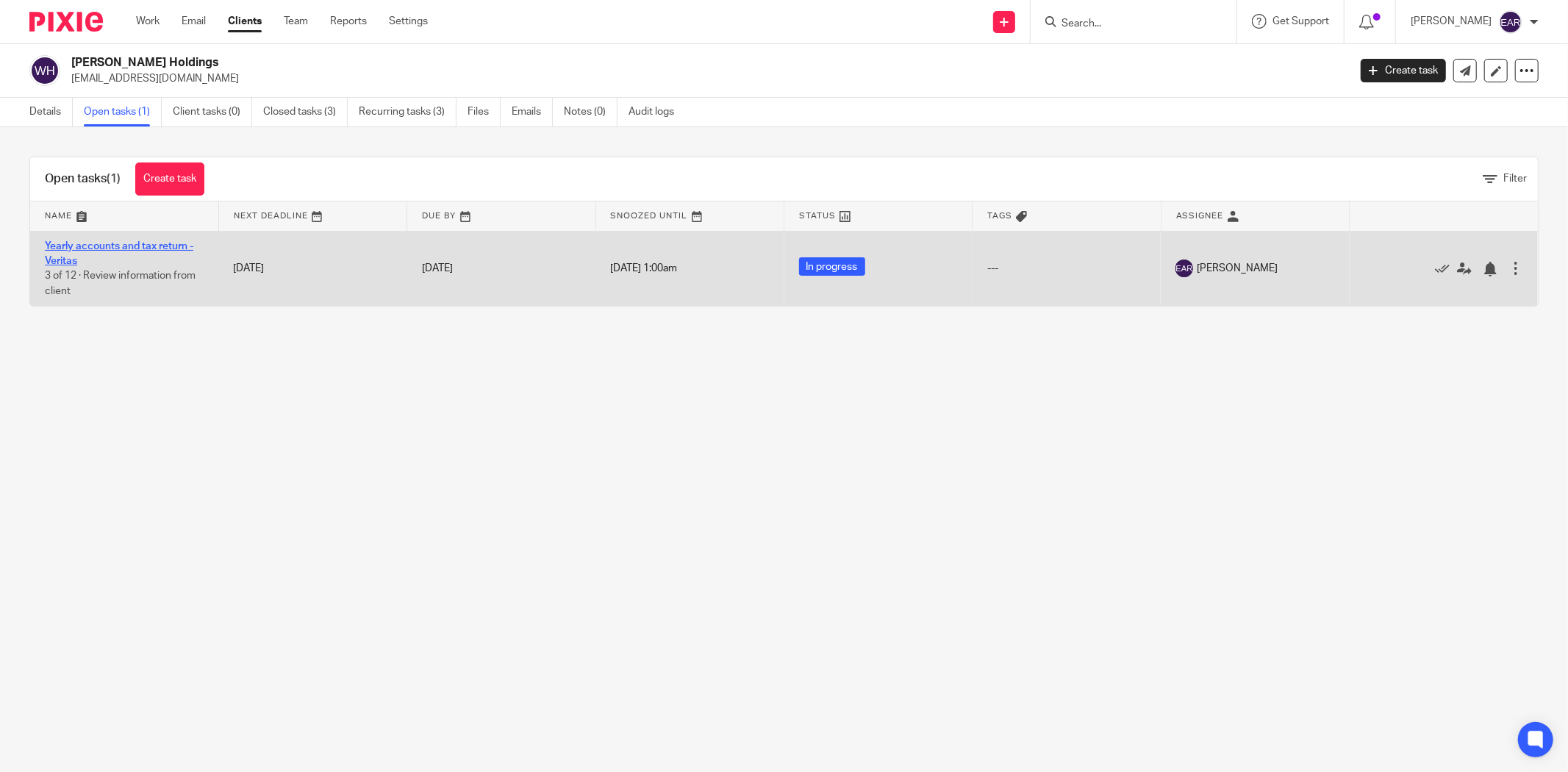
click at [86, 244] on link "Yearly accounts and tax return - Veritas" at bounding box center [120, 253] width 148 height 25
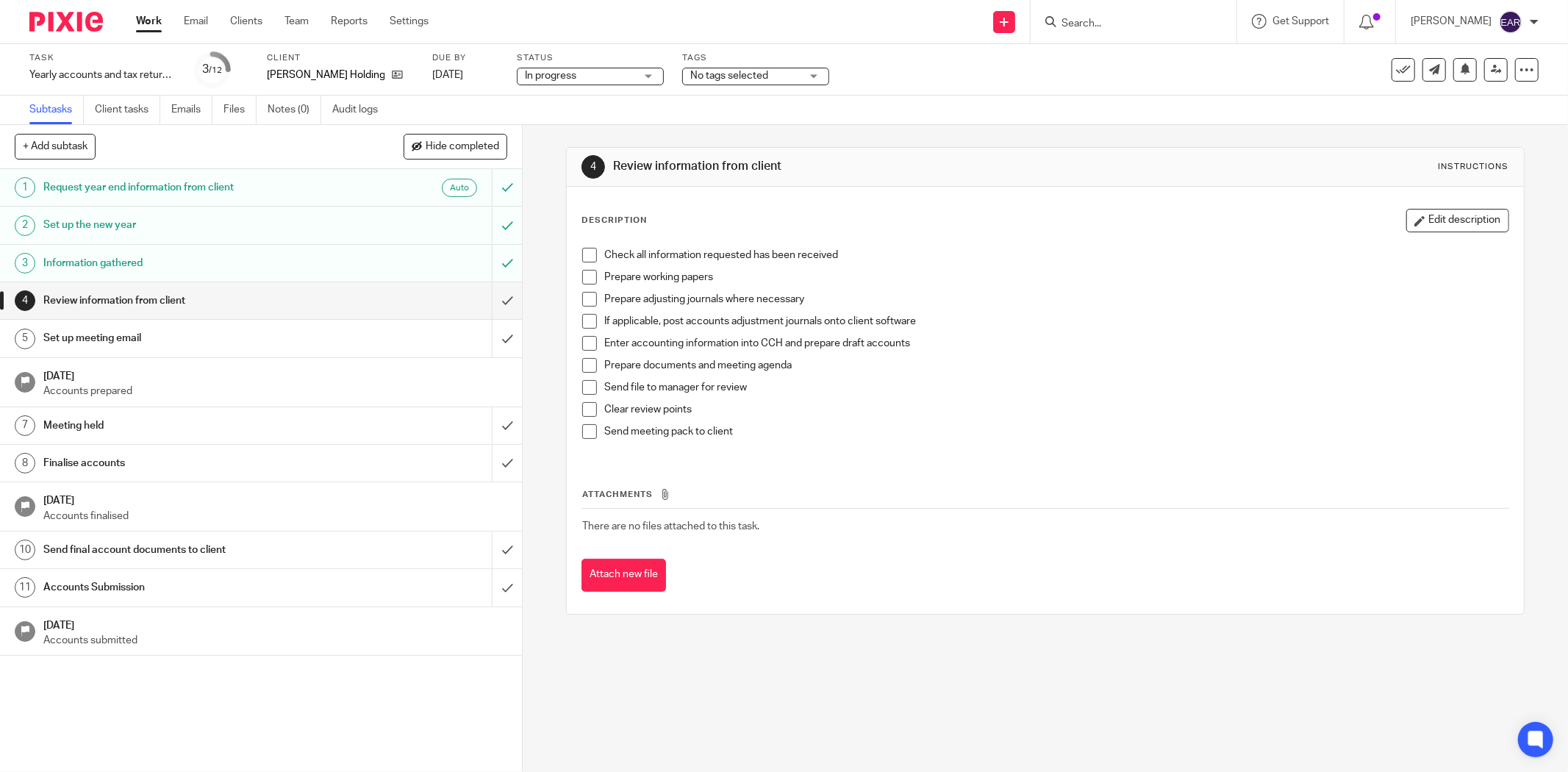
click at [582, 251] on span at bounding box center [589, 254] width 14 height 14
click at [582, 277] on span at bounding box center [589, 277] width 14 height 14
click at [582, 297] on span at bounding box center [589, 299] width 14 height 14
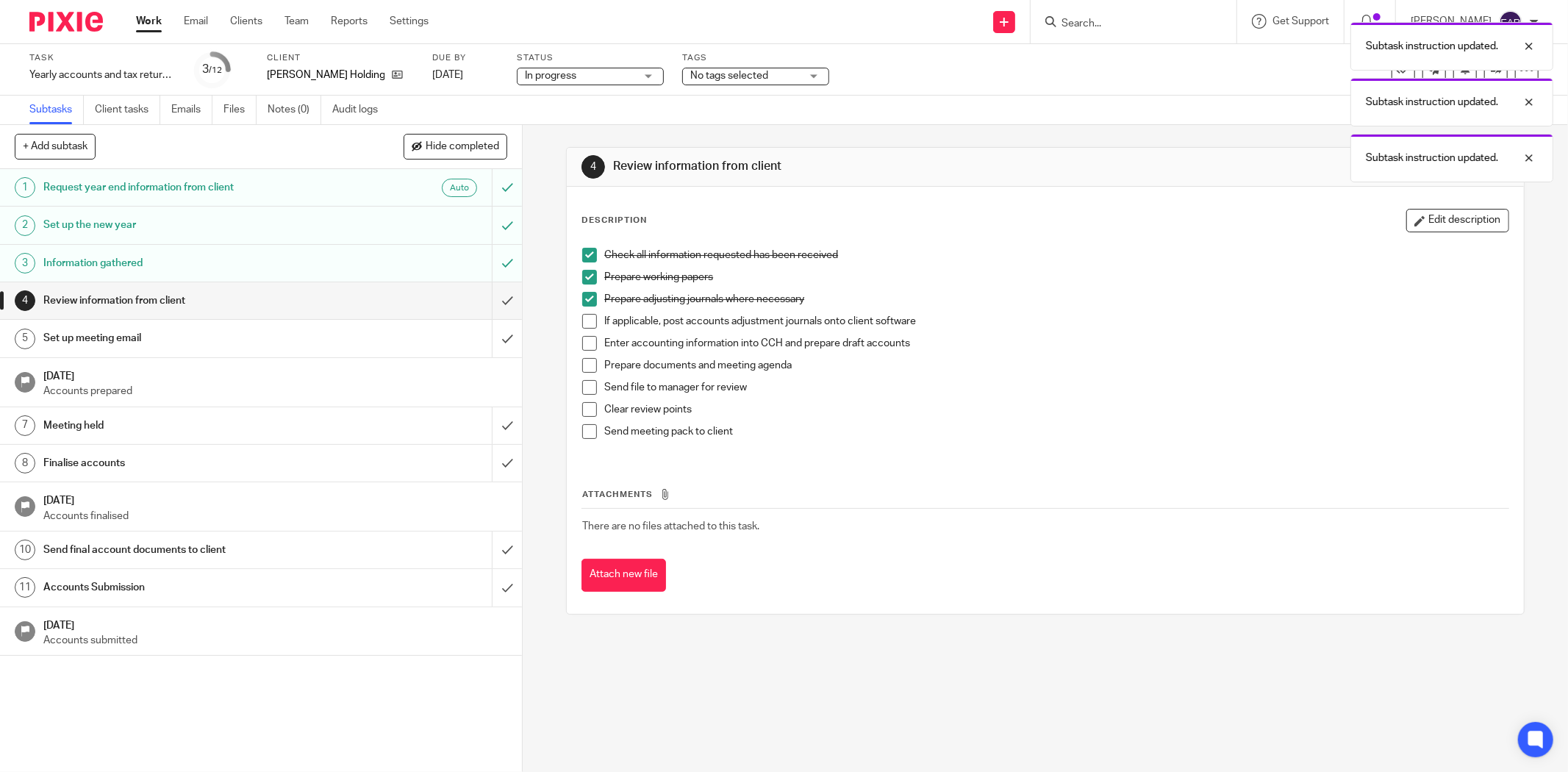
click at [585, 317] on span at bounding box center [589, 321] width 14 height 14
click at [585, 343] on span at bounding box center [589, 343] width 14 height 14
click at [586, 366] on span at bounding box center [589, 364] width 14 height 14
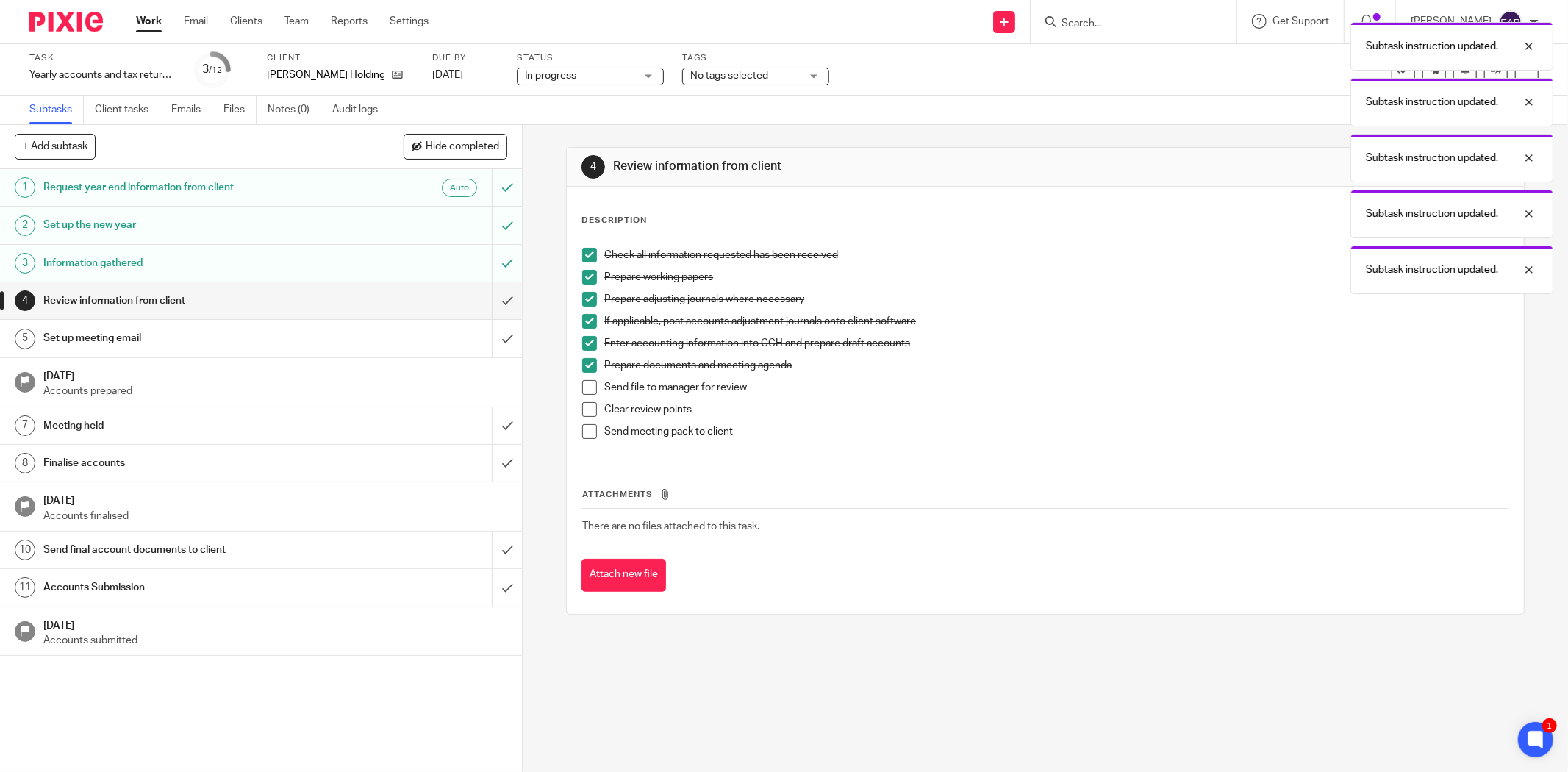
click at [588, 386] on span at bounding box center [589, 386] width 14 height 14
click at [586, 408] on span at bounding box center [589, 409] width 14 height 14
click at [586, 434] on span at bounding box center [589, 431] width 14 height 14
click at [491, 302] on input "submit" at bounding box center [260, 301] width 521 height 37
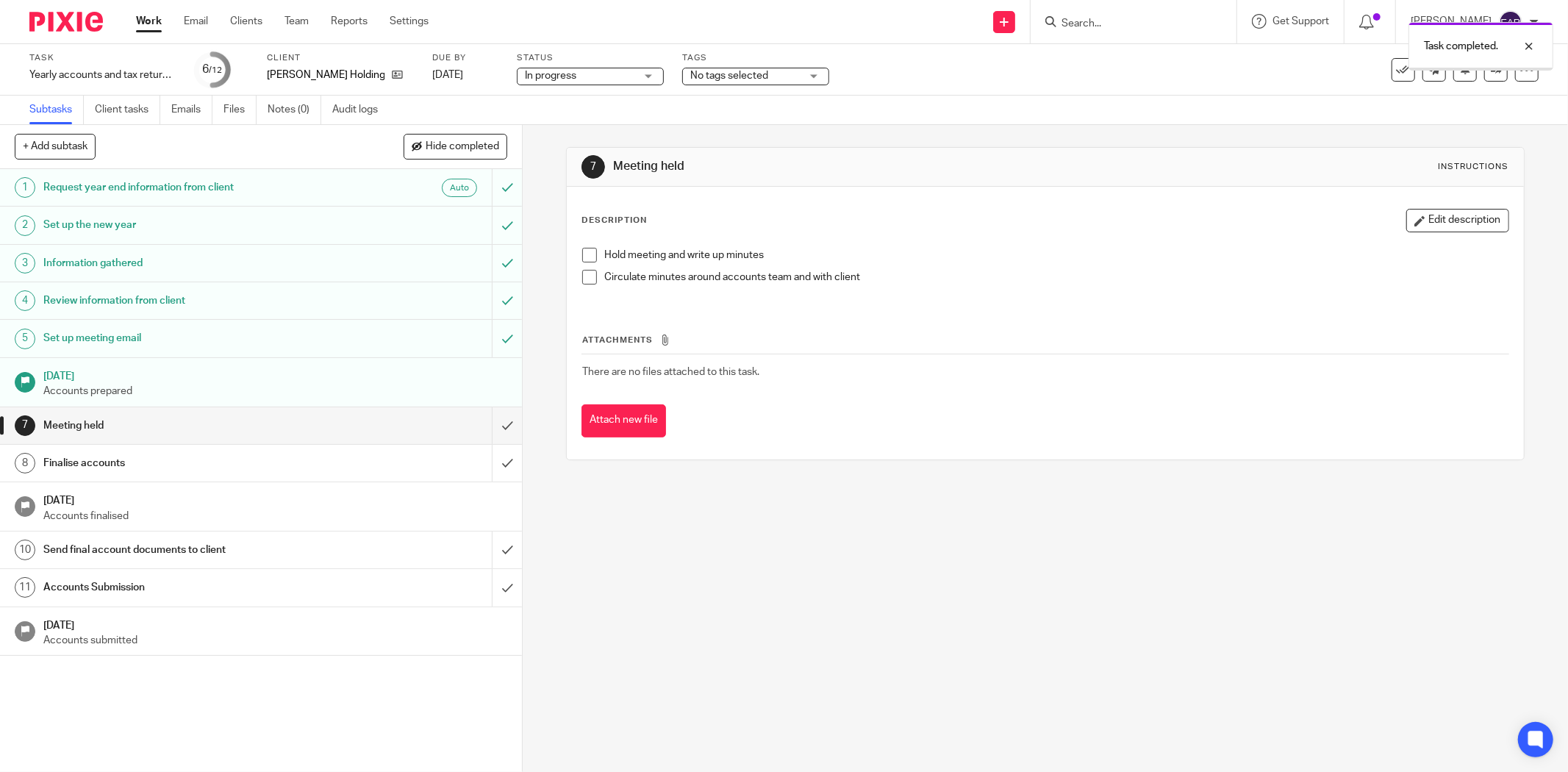
click at [588, 255] on span at bounding box center [589, 254] width 14 height 14
click at [582, 277] on span at bounding box center [589, 277] width 14 height 14
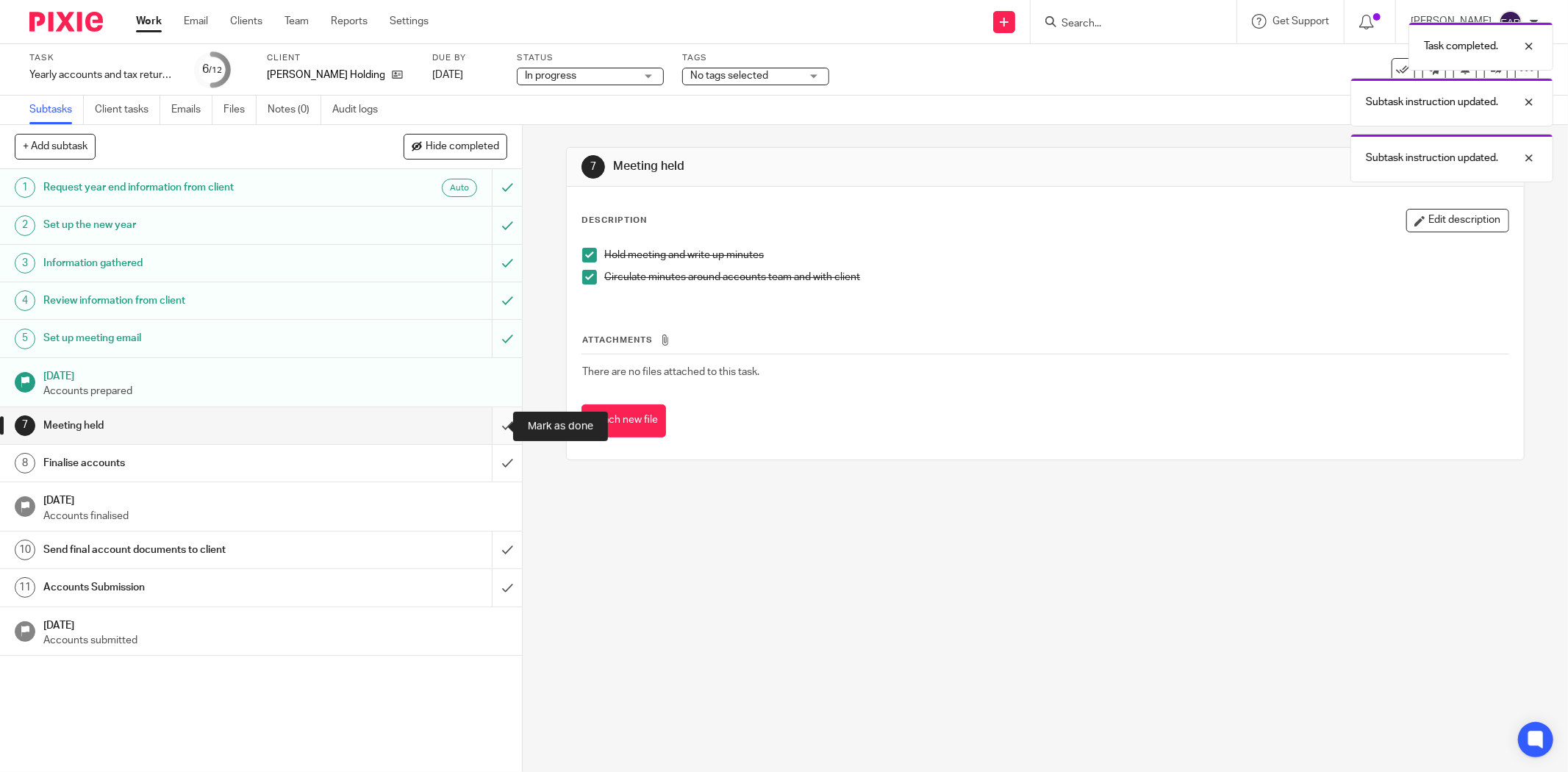
click at [491, 430] on input "submit" at bounding box center [260, 425] width 521 height 37
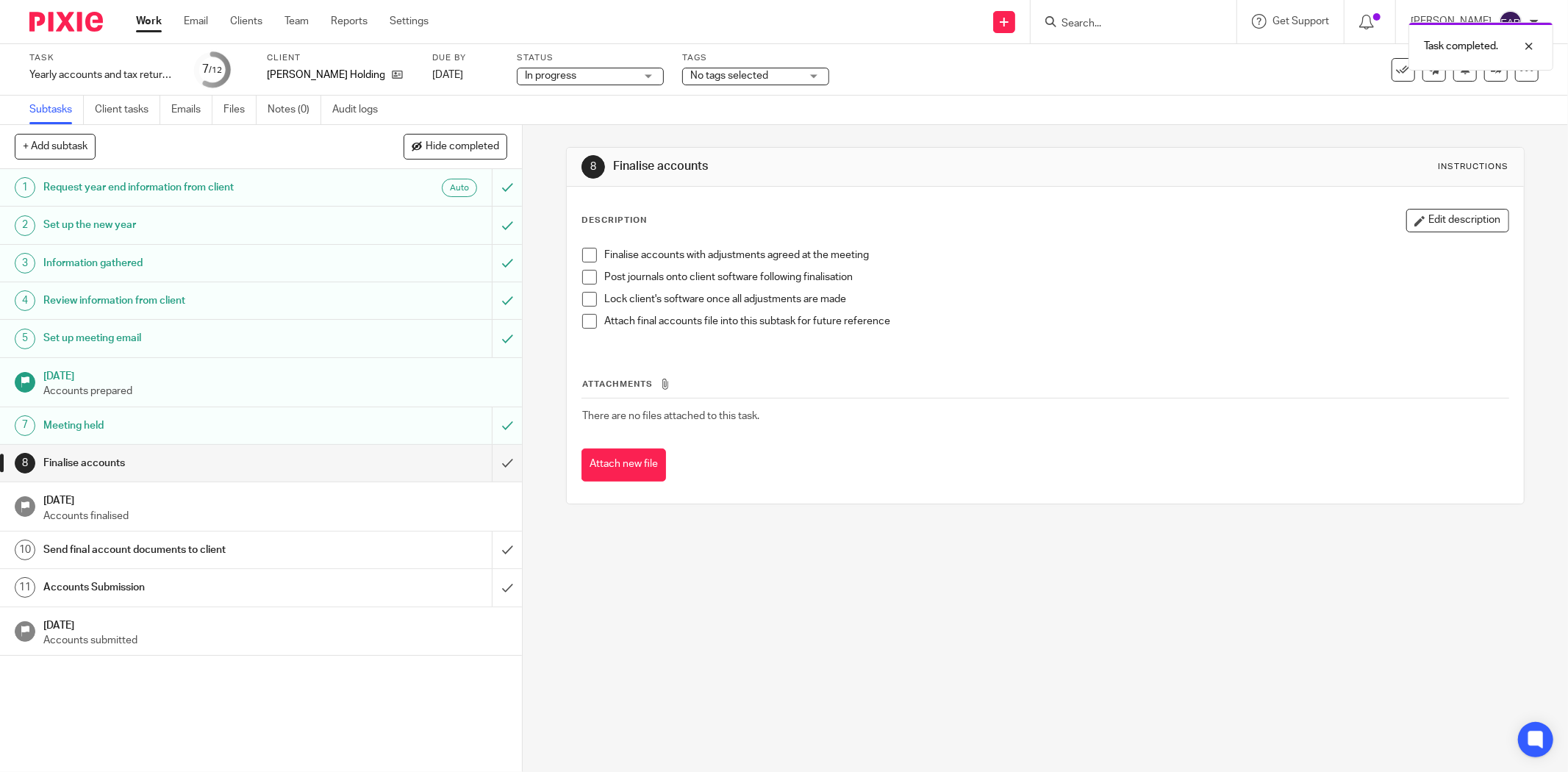
click at [587, 254] on span at bounding box center [589, 254] width 14 height 14
click at [587, 273] on span at bounding box center [589, 277] width 14 height 14
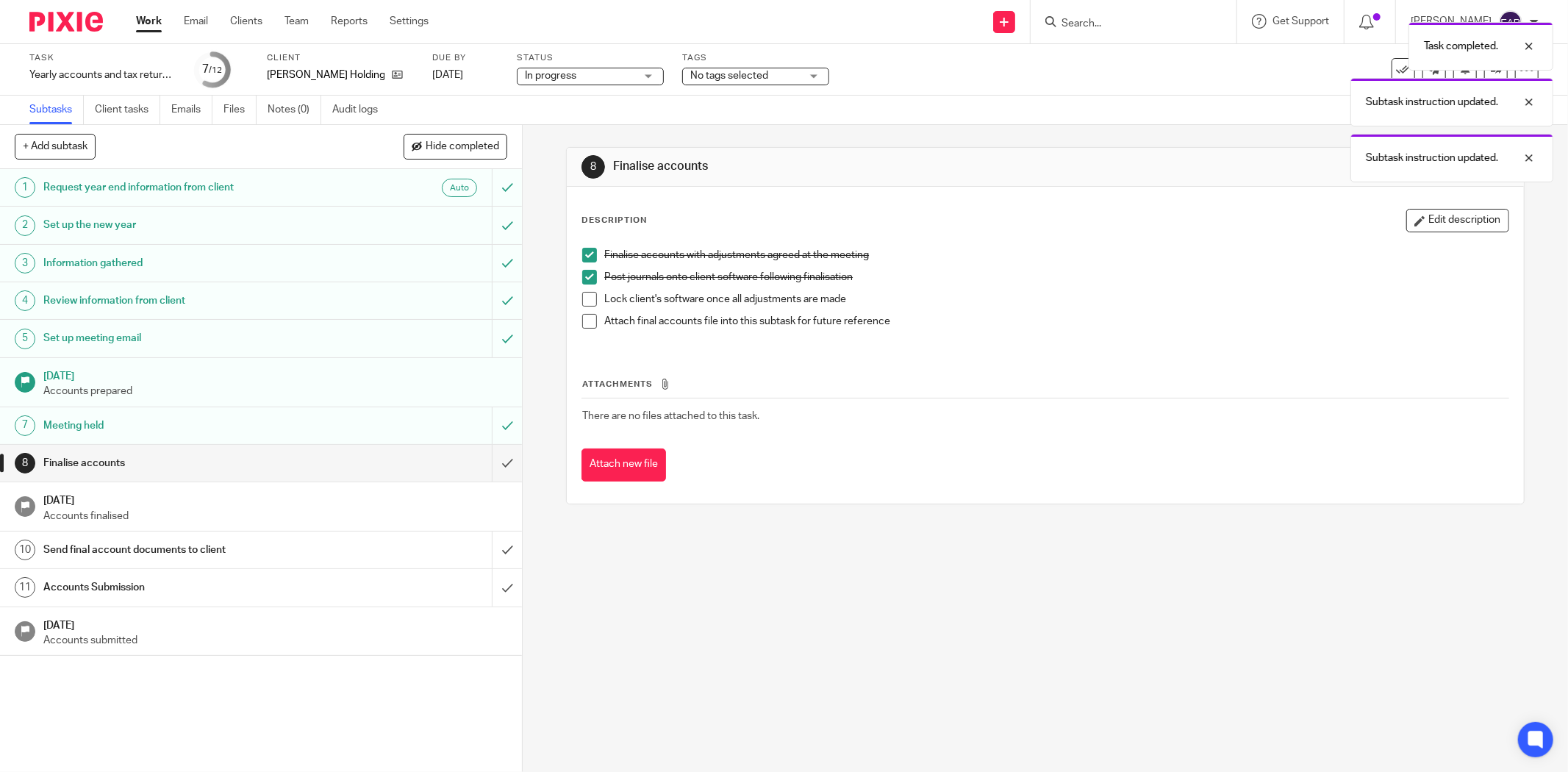
click at [583, 299] on span at bounding box center [589, 299] width 14 height 14
click at [583, 317] on span at bounding box center [589, 321] width 14 height 14
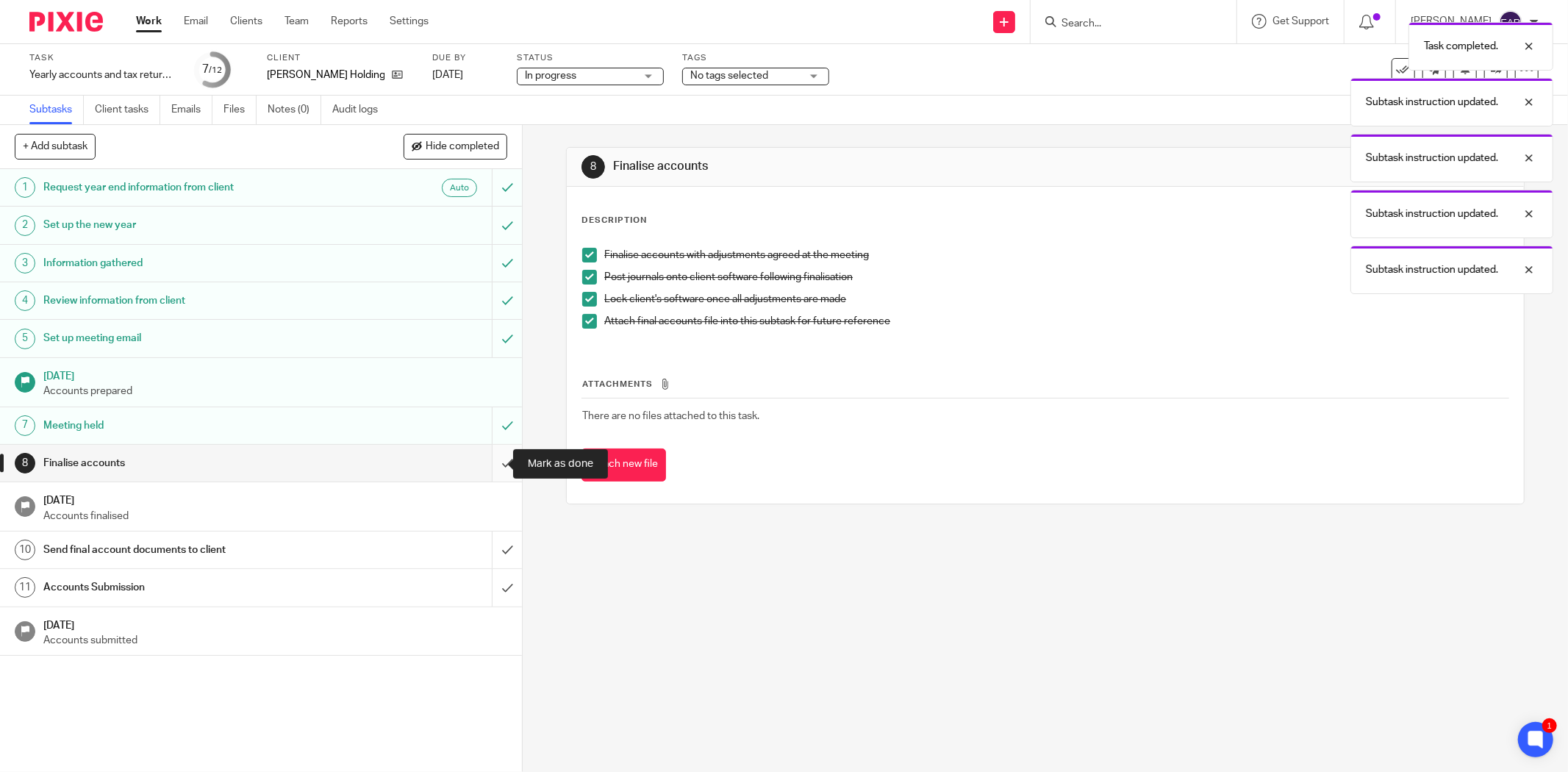
click at [493, 464] on input "submit" at bounding box center [260, 463] width 521 height 37
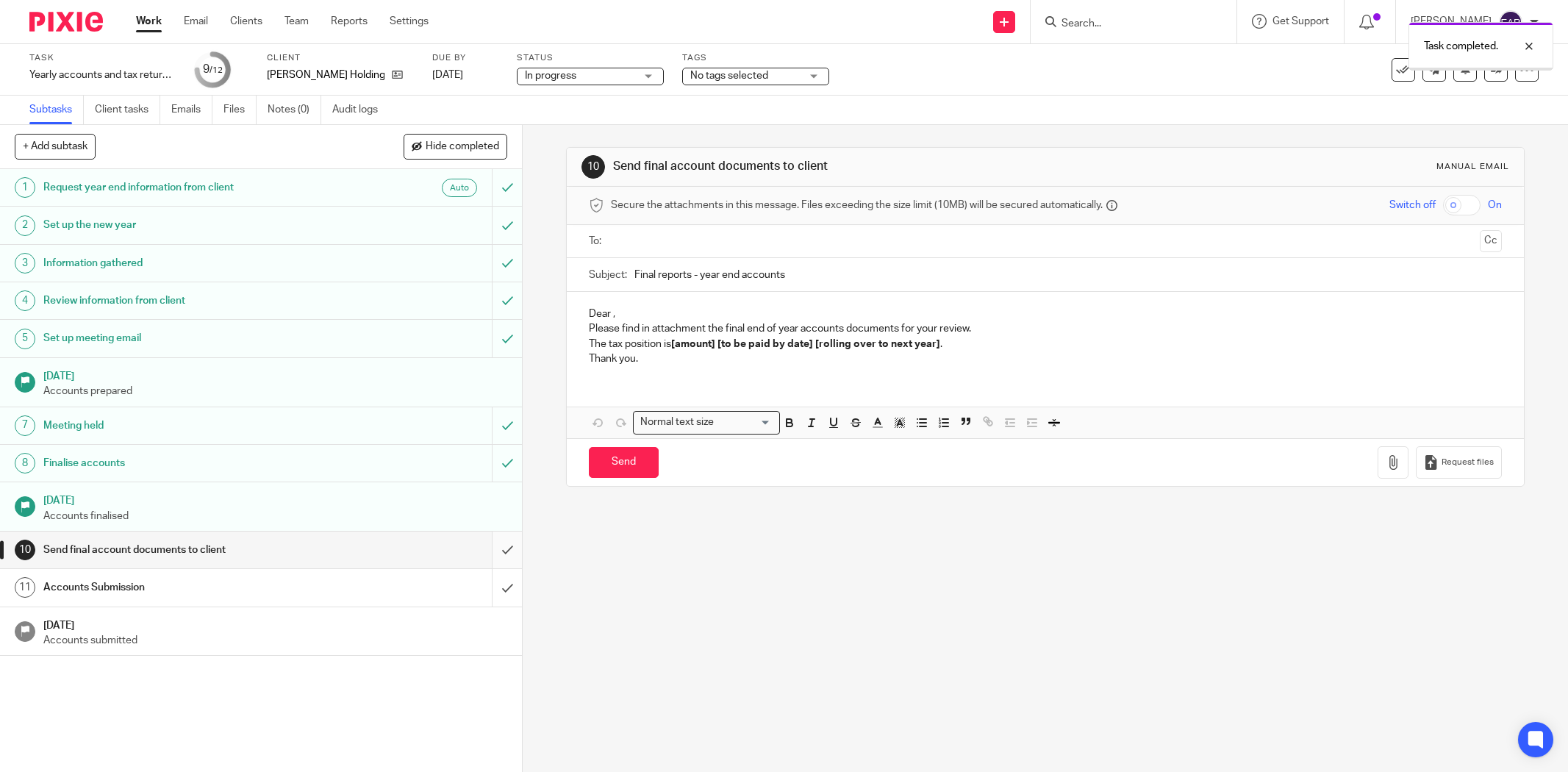
click at [492, 557] on input "submit" at bounding box center [260, 549] width 521 height 37
